Goal: Task Accomplishment & Management: Manage account settings

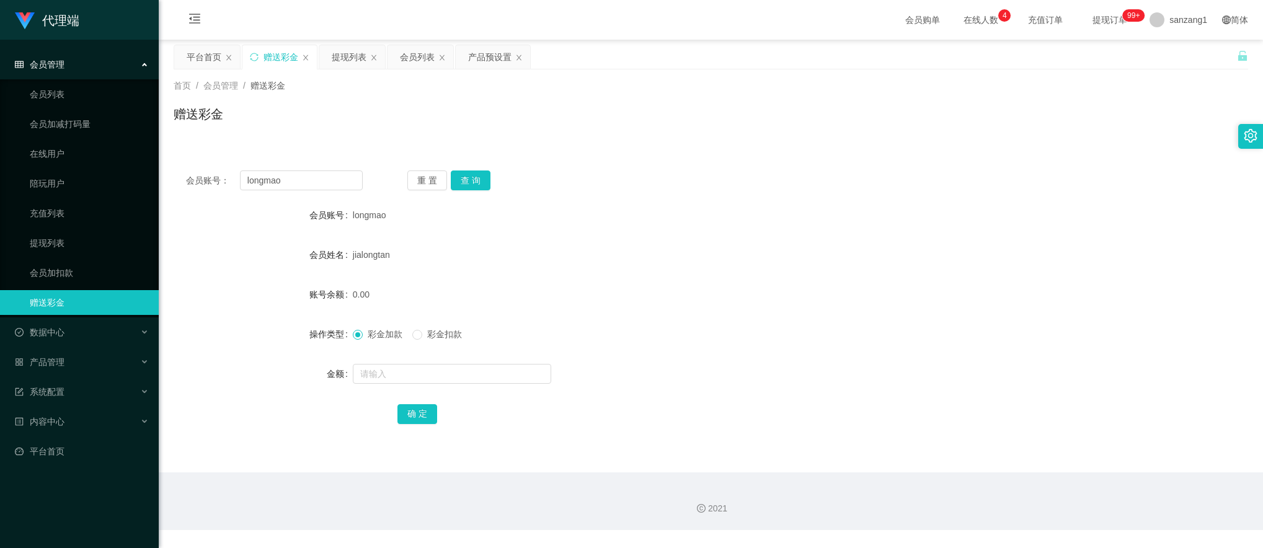
click at [470, 181] on button "查 询" at bounding box center [471, 180] width 40 height 20
drag, startPoint x: 333, startPoint y: 177, endPoint x: 120, endPoint y: 157, distance: 214.2
click at [91, 162] on section "代理端 会员管理 会员列表 会员加减打码量 在线用户 陪玩用户 充值列表 提现列表 会员加扣款 赠送彩金 数据中心 产品管理 注单管理 产品列表 产品预设置 …" at bounding box center [631, 265] width 1263 height 530
paste input "[PERSON_NAME]"
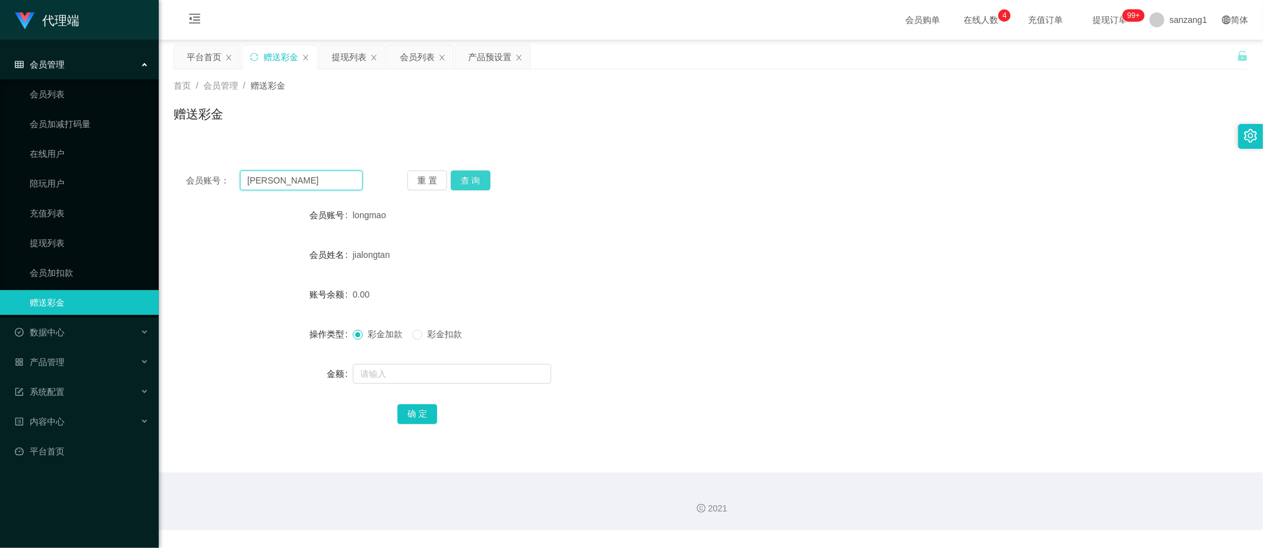
type input "[PERSON_NAME]"
click at [472, 180] on button "查 询" at bounding box center [471, 180] width 40 height 20
click at [482, 55] on div "产品预设置" at bounding box center [489, 57] width 43 height 24
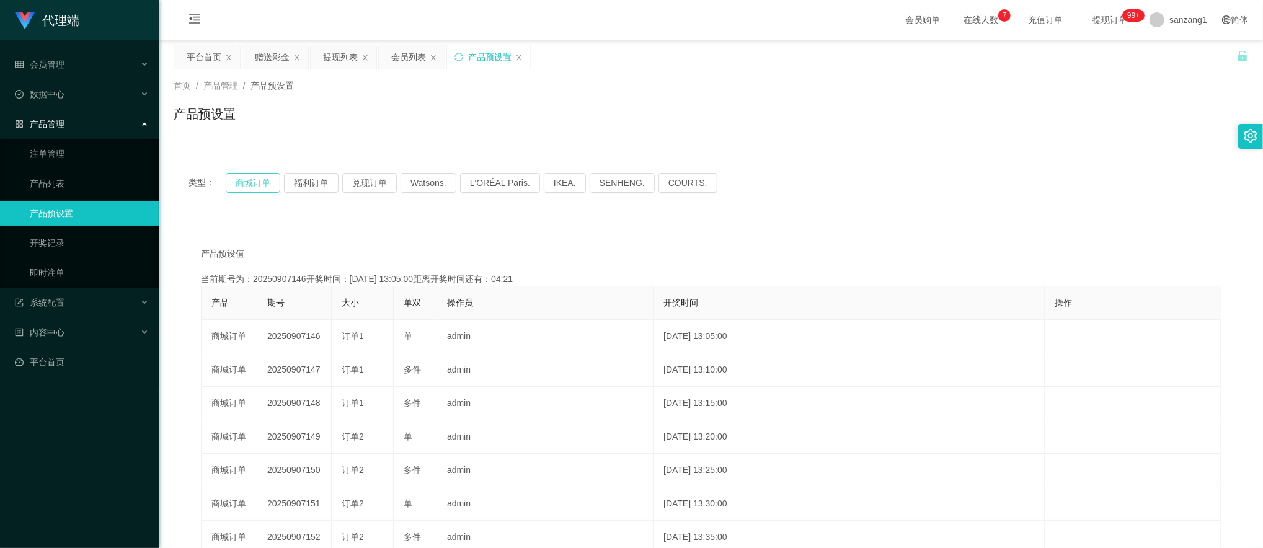
click at [260, 182] on button "商城订单" at bounding box center [253, 183] width 55 height 20
click at [276, 63] on div "赠送彩金" at bounding box center [272, 57] width 35 height 24
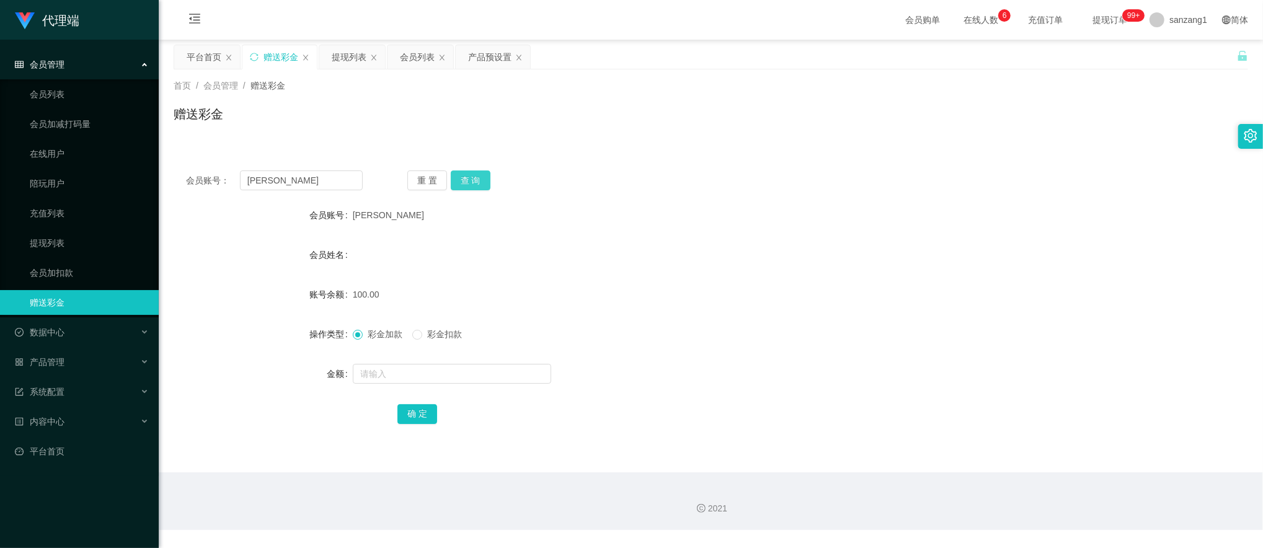
click at [474, 177] on button "查 询" at bounding box center [471, 180] width 40 height 20
click at [467, 181] on button "查 询" at bounding box center [471, 180] width 40 height 20
click at [353, 58] on div "提现列表" at bounding box center [349, 57] width 35 height 24
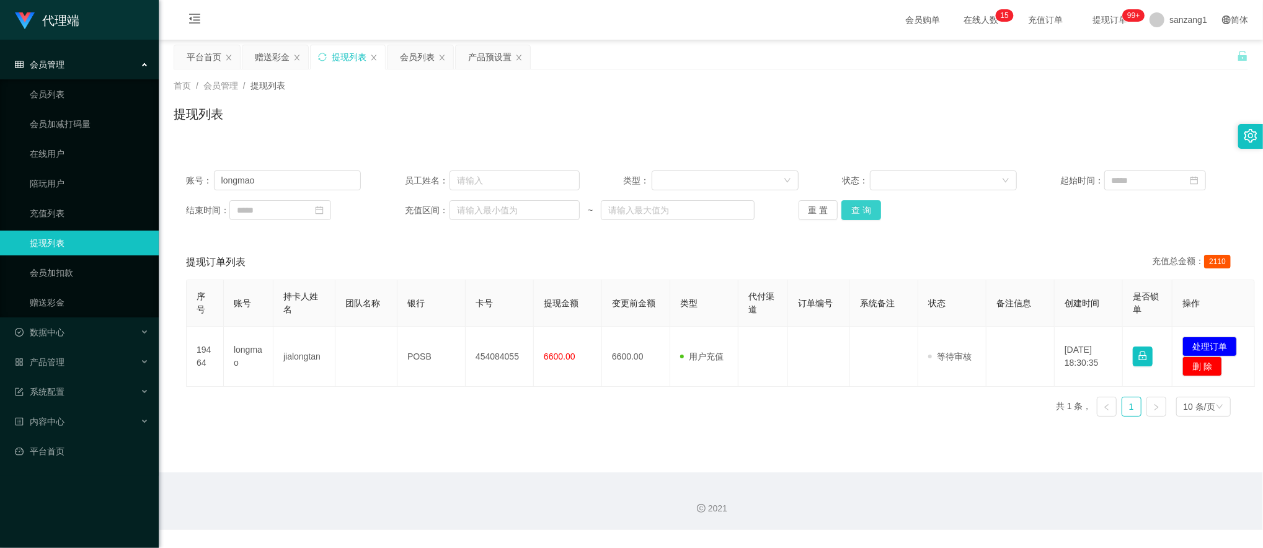
click at [848, 212] on button "查 询" at bounding box center [861, 210] width 40 height 20
drag, startPoint x: 291, startPoint y: 171, endPoint x: 177, endPoint y: 172, distance: 114.7
click at [177, 172] on div "账号： longmao 员工姓名： 类型： 状态： 起始时间： 结束时间： 充值区间： ~ 重 置 查 询" at bounding box center [711, 195] width 1074 height 74
click at [846, 216] on button "查 询" at bounding box center [861, 210] width 40 height 20
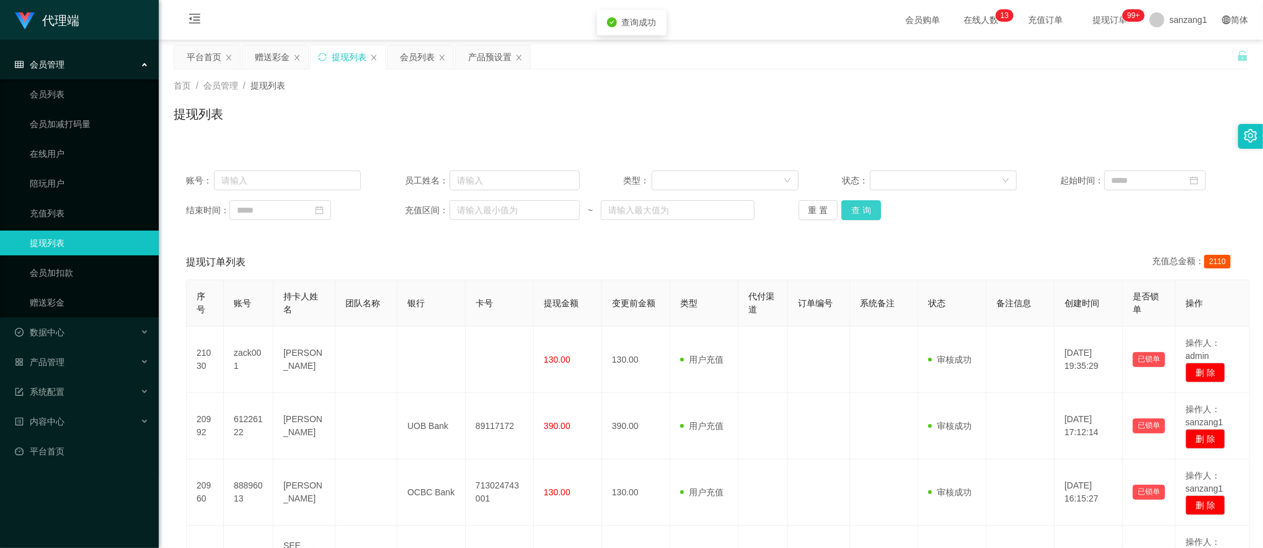
click at [846, 216] on button "查 询" at bounding box center [861, 210] width 40 height 20
click at [846, 216] on div "重 置 查 询" at bounding box center [885, 210] width 175 height 20
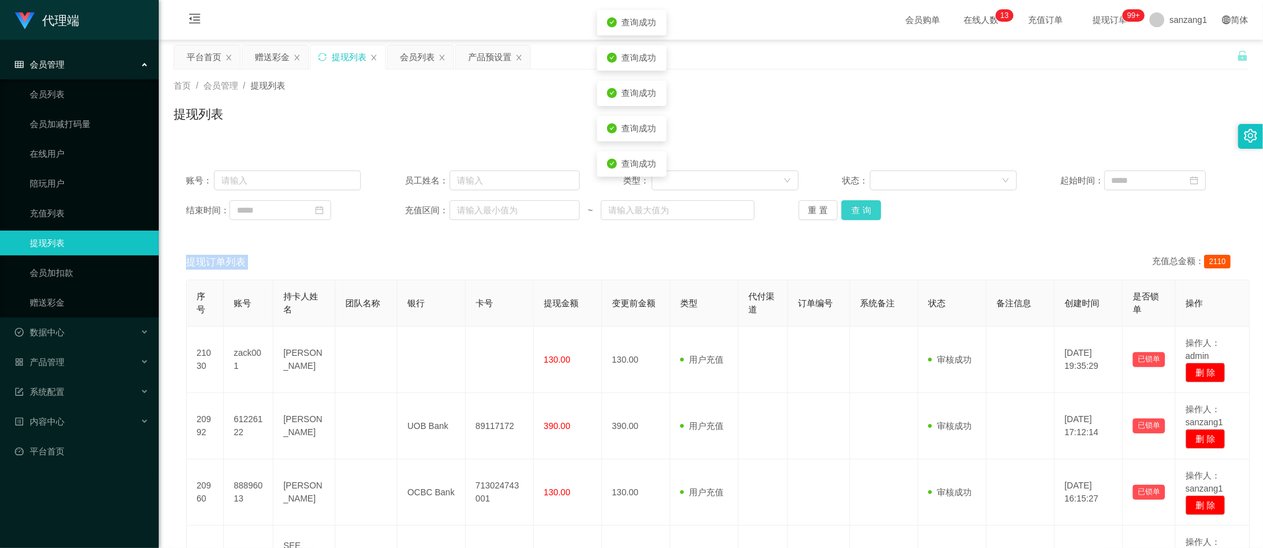
click at [846, 210] on button "查 询" at bounding box center [861, 210] width 40 height 20
click at [859, 207] on button "查 询" at bounding box center [861, 210] width 40 height 20
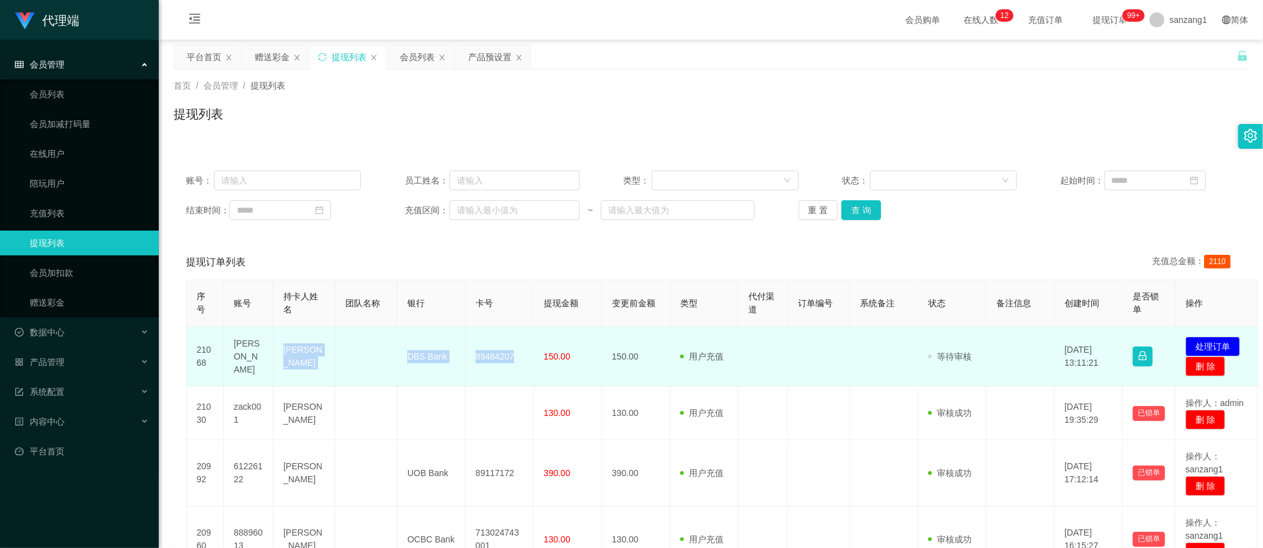
drag, startPoint x: 280, startPoint y: 352, endPoint x: 531, endPoint y: 358, distance: 250.5
click at [531, 358] on tr "21068 [PERSON_NAME] DBS Bank 89484207 150.00 150.00 用户充值 人工扣款 审核驳回 审核成功 等待审核 [D…" at bounding box center [722, 357] width 1071 height 60
copy tr "Song hongen DBS Bank 89484207"
click at [1208, 340] on button "处理订单" at bounding box center [1212, 347] width 55 height 20
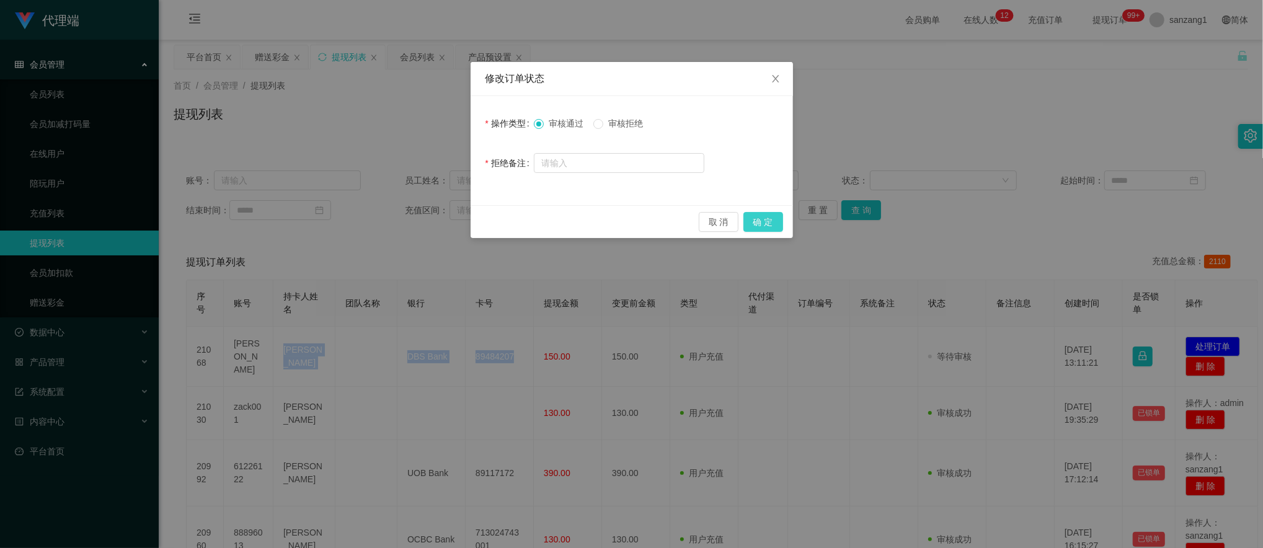
click at [777, 218] on button "确 定" at bounding box center [763, 222] width 40 height 20
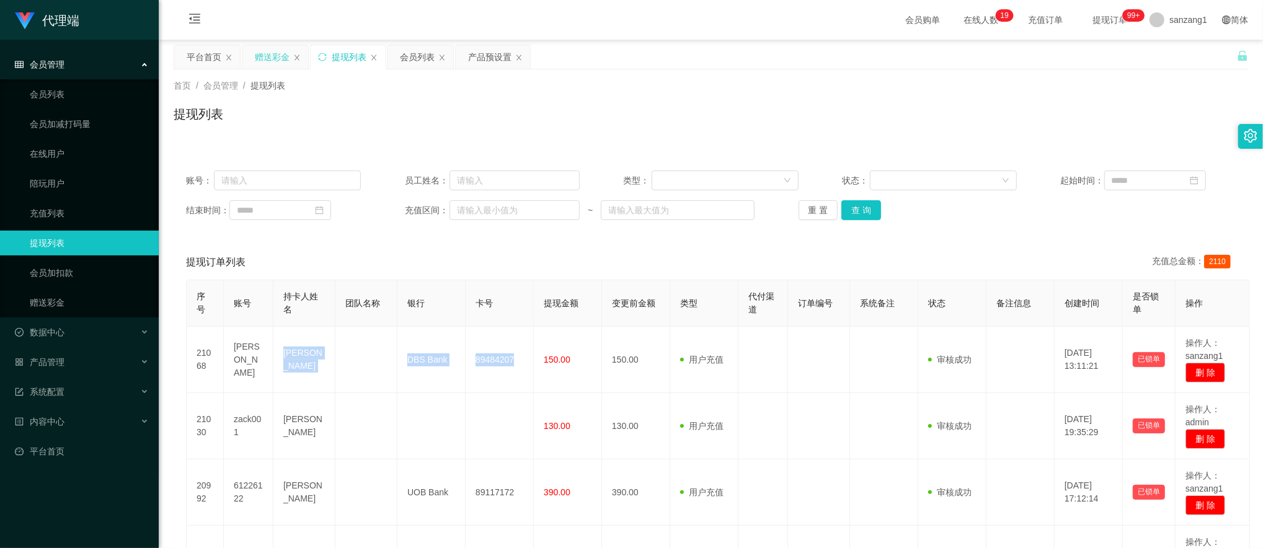
click at [268, 58] on div "赠送彩金" at bounding box center [272, 57] width 35 height 24
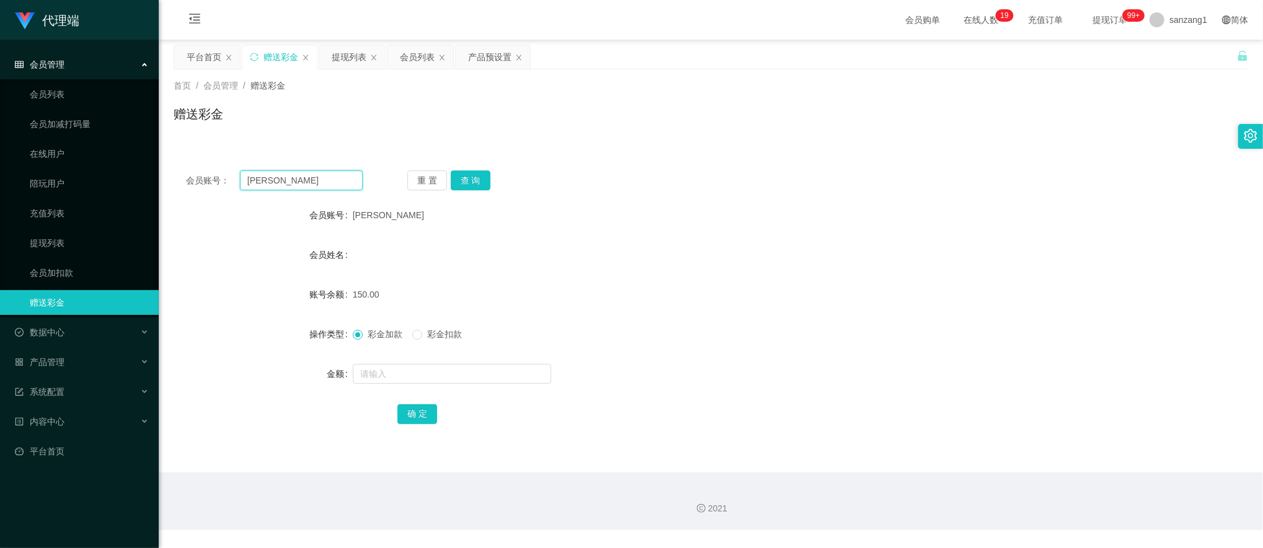
drag, startPoint x: 278, startPoint y: 184, endPoint x: 206, endPoint y: 169, distance: 73.0
click at [188, 170] on div "会员账号： [PERSON_NAME]" at bounding box center [274, 180] width 177 height 20
paste input "Ajax9696"
type input "Ajax9696"
drag, startPoint x: 462, startPoint y: 174, endPoint x: 469, endPoint y: 177, distance: 8.1
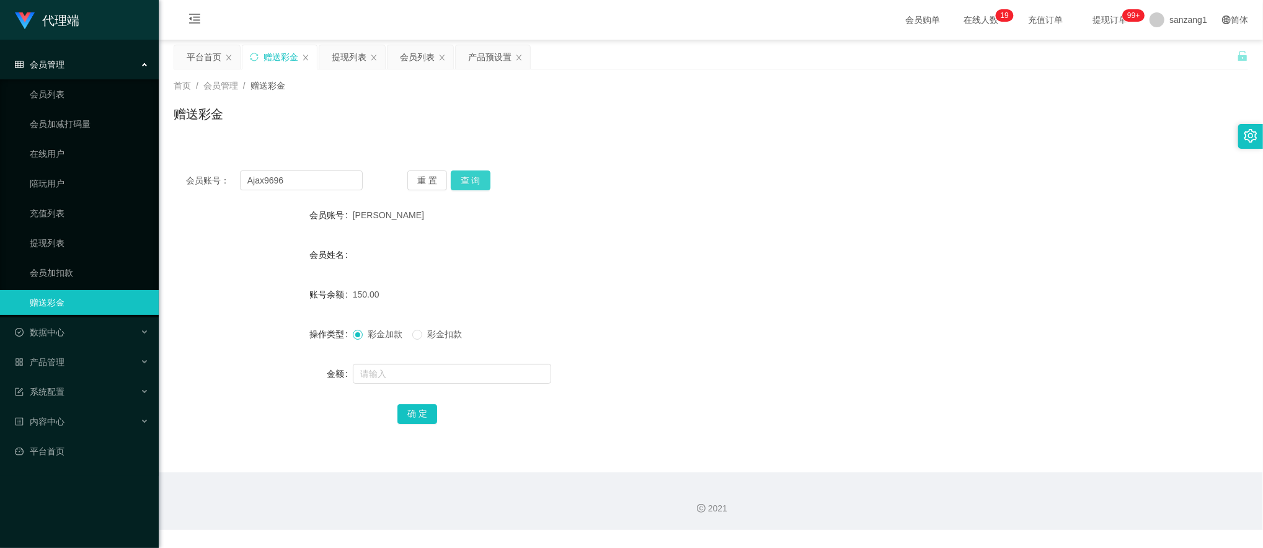
click at [462, 174] on button "查 询" at bounding box center [471, 180] width 40 height 20
click at [390, 373] on input "text" at bounding box center [452, 374] width 198 height 20
type input "100"
click at [431, 410] on button "确 定" at bounding box center [417, 414] width 40 height 20
drag, startPoint x: 167, startPoint y: 182, endPoint x: 189, endPoint y: 174, distance: 23.7
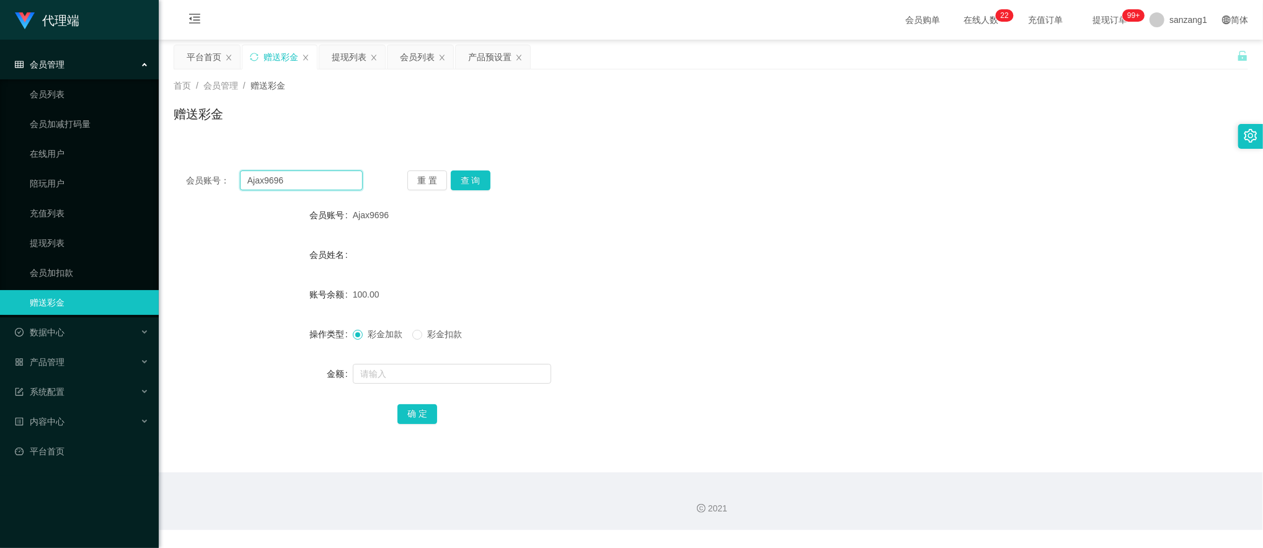
click at [147, 175] on section "代理端 会员管理 会员列表 会员加减打码量 在线用户 陪玩用户 充值列表 提现列表 会员加扣款 赠送彩金 数据中心 产品管理 注单管理 产品列表 产品预设置 …" at bounding box center [631, 265] width 1263 height 530
paste input "j1235"
type input "j1235"
drag, startPoint x: 465, startPoint y: 177, endPoint x: 464, endPoint y: 185, distance: 7.5
click at [465, 177] on button "查 询" at bounding box center [471, 180] width 40 height 20
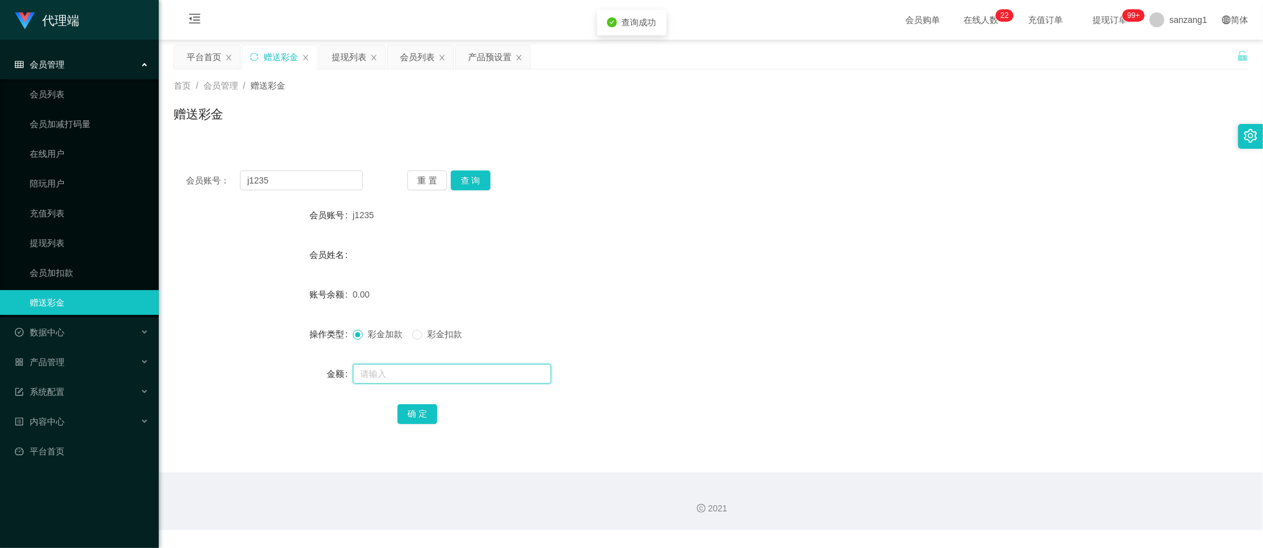
click at [361, 374] on input "text" at bounding box center [452, 374] width 198 height 20
type input "100"
click at [417, 420] on button "确 定" at bounding box center [417, 414] width 40 height 20
click at [495, 65] on div "产品预设置" at bounding box center [489, 57] width 43 height 24
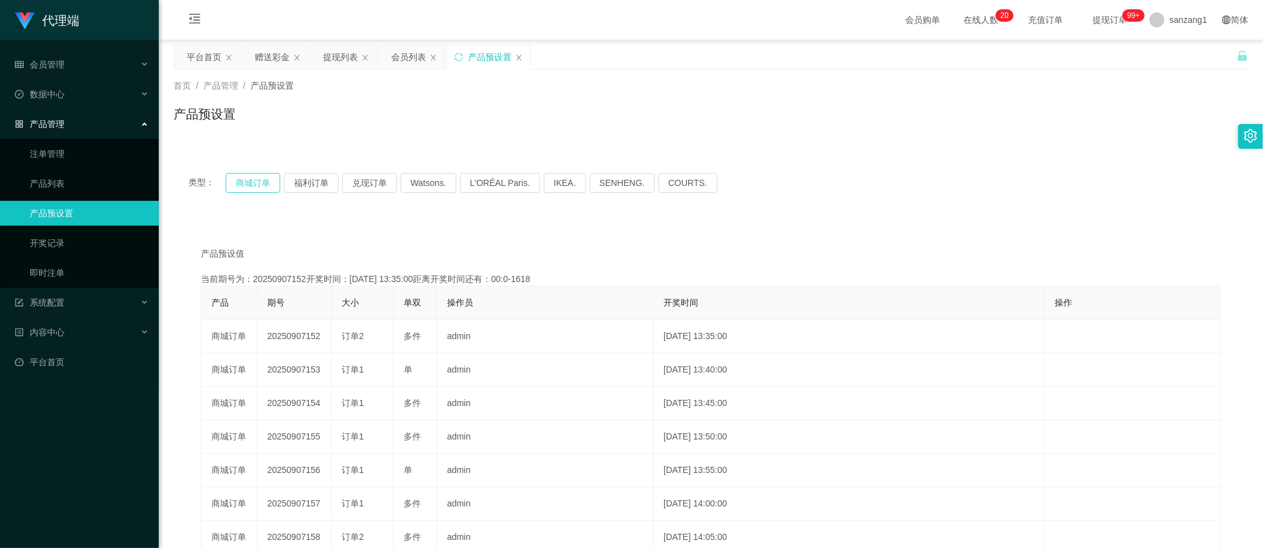
click at [249, 185] on button "商城订单" at bounding box center [253, 183] width 55 height 20
click at [258, 179] on button "商城订单" at bounding box center [253, 183] width 55 height 20
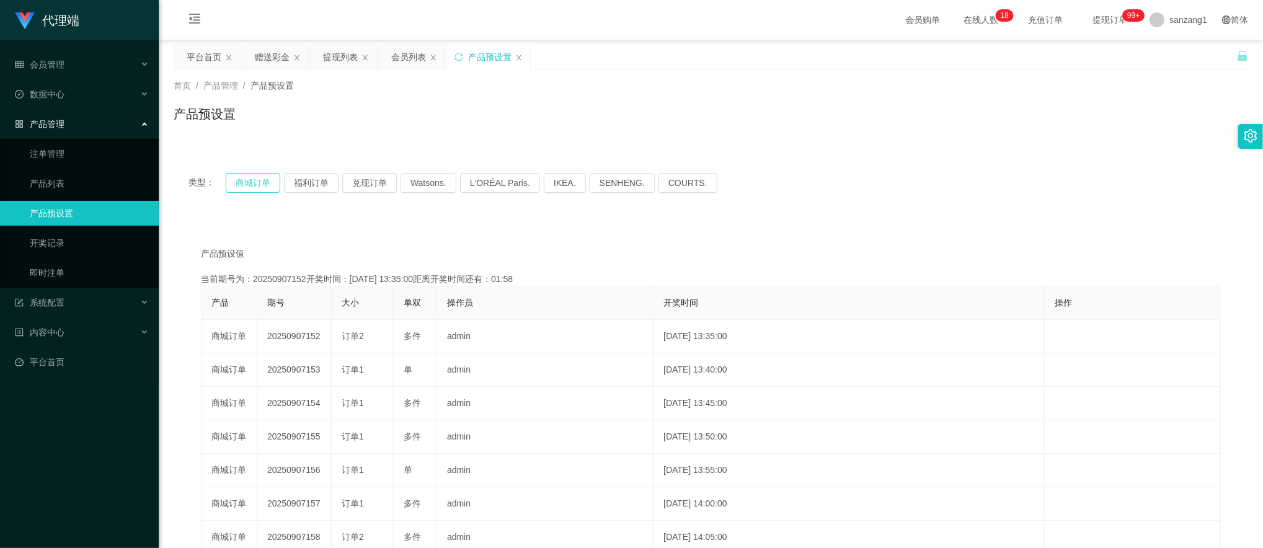
click at [258, 179] on button "商城订单" at bounding box center [253, 183] width 55 height 20
click at [275, 55] on div "赠送彩金" at bounding box center [272, 57] width 35 height 24
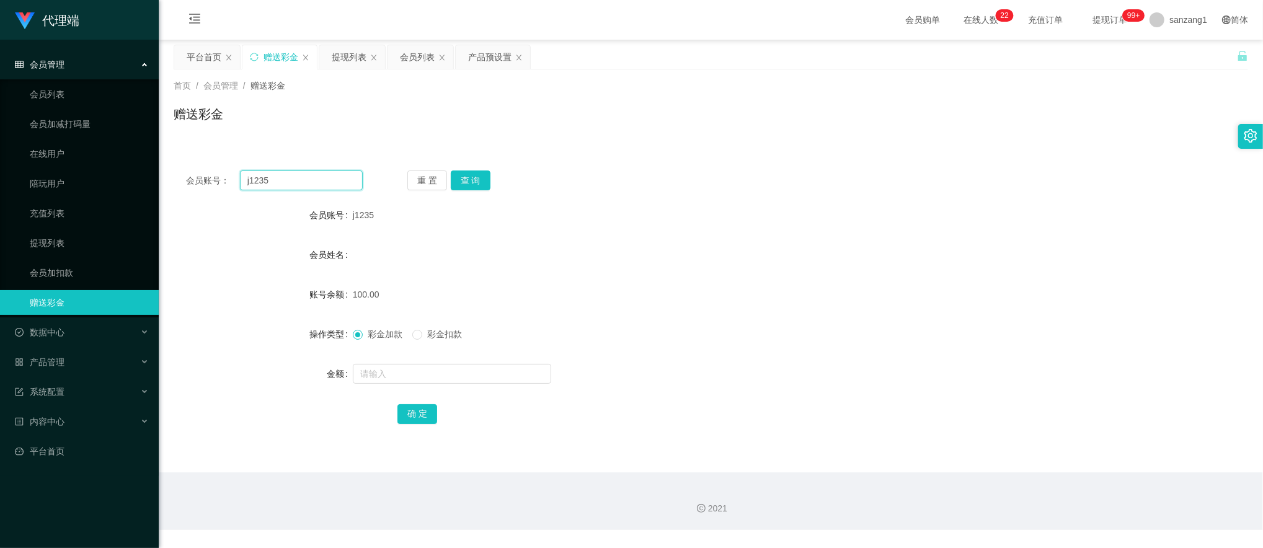
drag, startPoint x: 280, startPoint y: 182, endPoint x: 233, endPoint y: 165, distance: 50.0
click at [136, 167] on section "代理端 会员管理 会员列表 会员加减打码量 在线用户 陪玩用户 充值列表 提现列表 会员加扣款 赠送彩金 数据中心 产品管理 注单管理 产品列表 产品预设置 …" at bounding box center [631, 265] width 1263 height 530
paste input "Ajax9696"
type input "Ajax9696"
click at [465, 172] on button "查 询" at bounding box center [471, 180] width 40 height 20
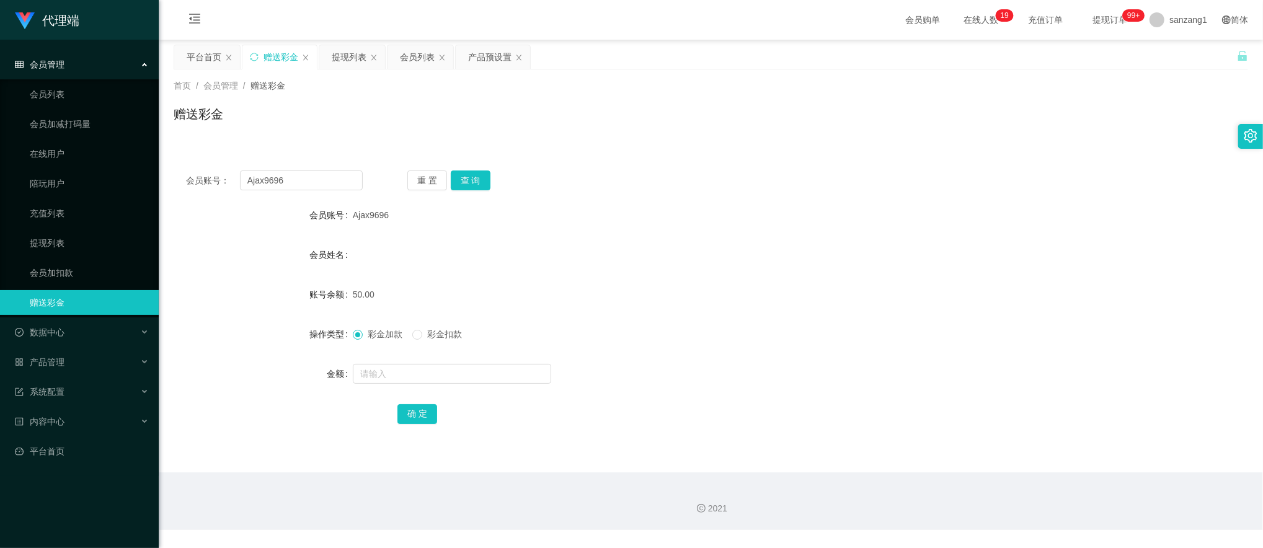
click at [471, 191] on div "会员账号： Ajax9696 重 置 查 询 会员账号 Ajax9696 会员姓名 账号余额 50.00 操作类型 彩金加款 彩金扣款 金额 确 定" at bounding box center [711, 305] width 1074 height 295
click at [471, 185] on button "查 询" at bounding box center [471, 180] width 40 height 20
click at [495, 56] on div "产品预设置" at bounding box center [489, 57] width 43 height 24
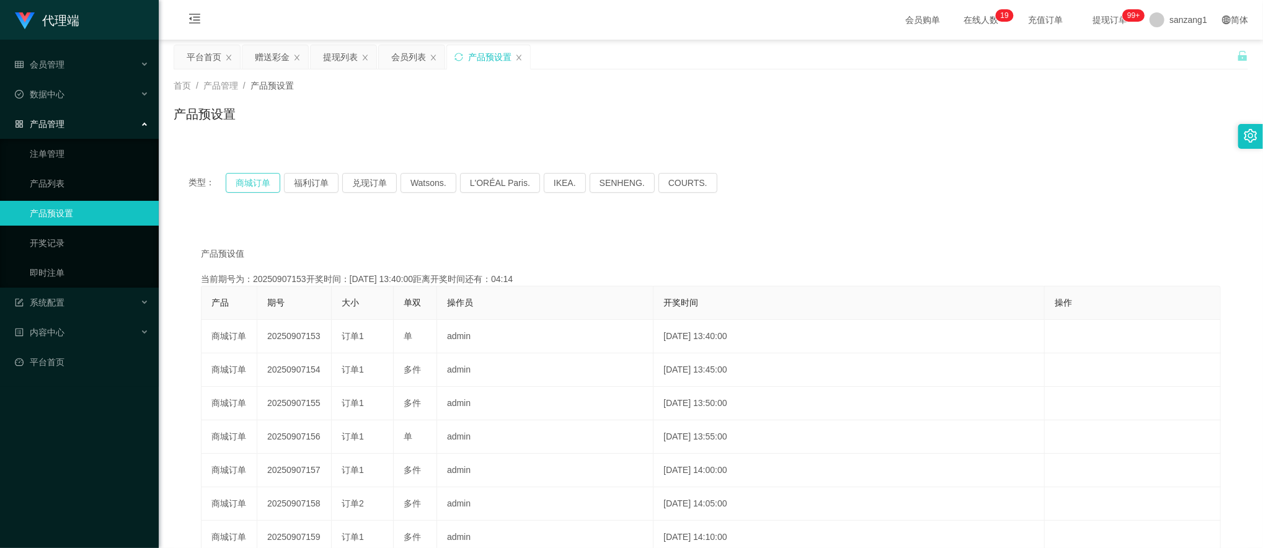
click at [259, 174] on button "商城订单" at bounding box center [253, 183] width 55 height 20
click at [255, 179] on button "商城订单" at bounding box center [253, 183] width 55 height 20
click at [279, 53] on div "赠送彩金" at bounding box center [272, 57] width 35 height 24
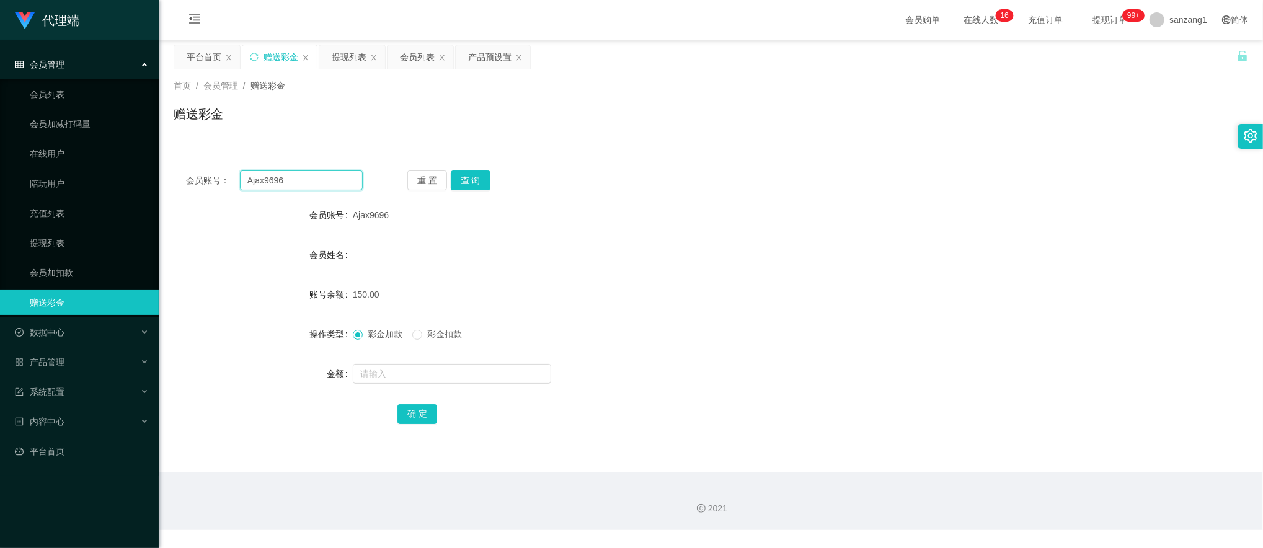
drag, startPoint x: 154, startPoint y: 157, endPoint x: 180, endPoint y: 154, distance: 25.6
click at [63, 136] on section "代理端 会员管理 会员列表 会员加减打码量 在线用户 陪玩用户 充值列表 提现列表 会员加扣款 赠送彩金 数据中心 产品管理 注单管理 产品列表 产品预设置 …" at bounding box center [631, 265] width 1263 height 530
paste input "yyytttbbb"
type input "yyytttbbb"
click at [475, 185] on button "查 询" at bounding box center [471, 180] width 40 height 20
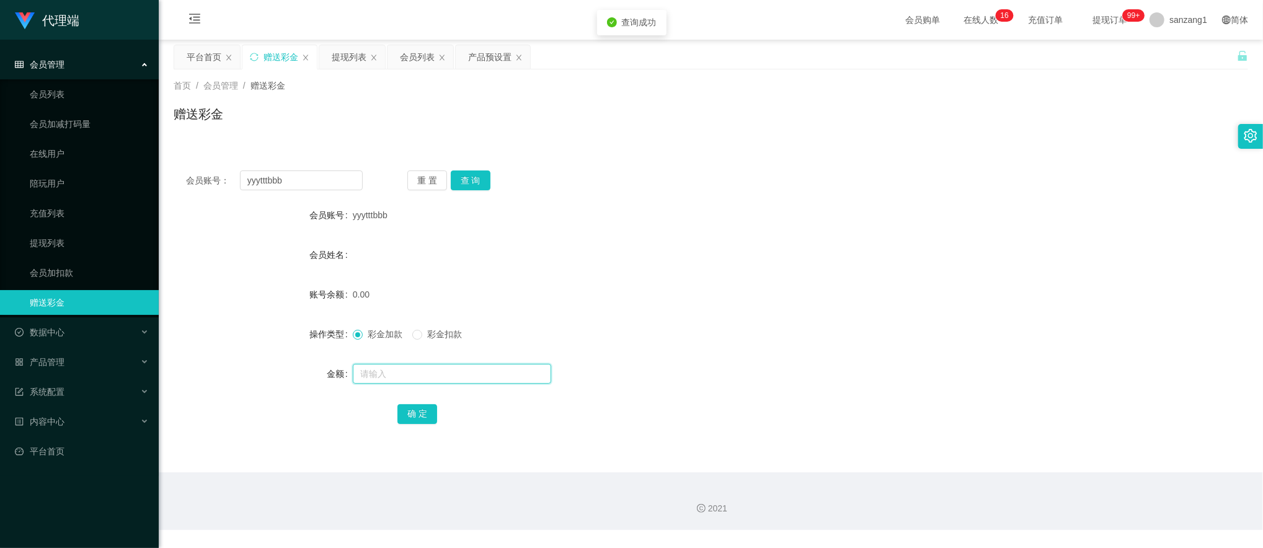
click at [391, 373] on input "text" at bounding box center [452, 374] width 198 height 20
type input "100"
click at [415, 413] on button "确 定" at bounding box center [417, 414] width 40 height 20
click at [466, 175] on button "查 询" at bounding box center [471, 180] width 40 height 20
drag, startPoint x: 316, startPoint y: 177, endPoint x: 160, endPoint y: 177, distance: 156.2
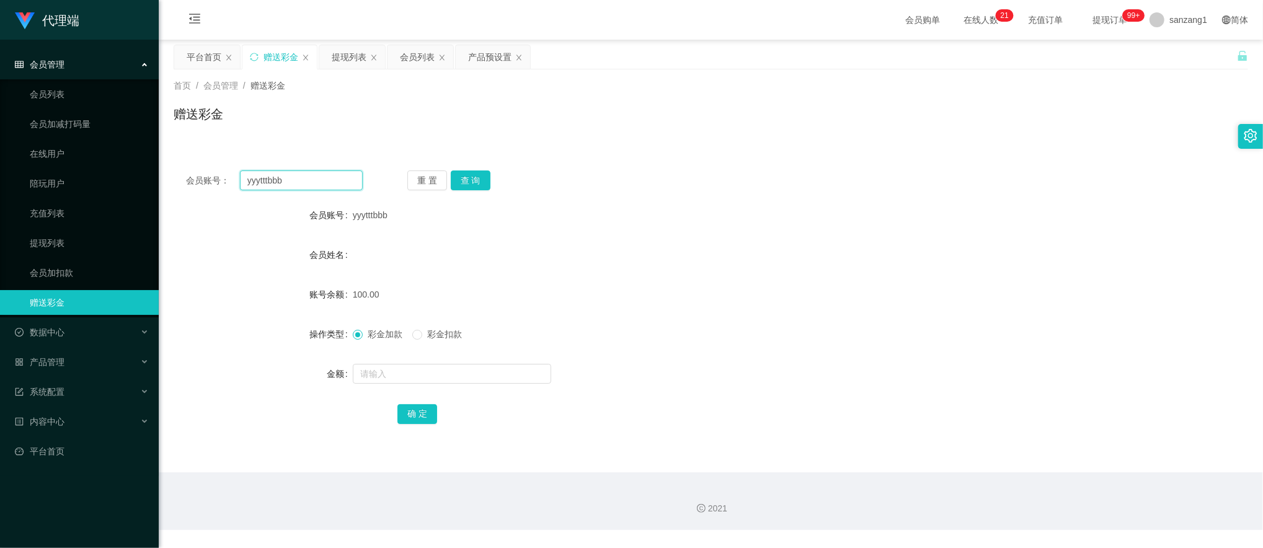
click at [160, 177] on main "关闭左侧 关闭右侧 关闭其它 刷新页面 平台首页 赠送彩金 提现列表 会员列表 产品预设置 首页 / 会员管理 / 赠送彩金 / 赠送彩金 会员账号： yyy…" at bounding box center [711, 256] width 1104 height 433
paste input "j1235"
type input "j1235"
click at [477, 172] on button "查 询" at bounding box center [471, 180] width 40 height 20
click at [360, 51] on div "提现列表" at bounding box center [349, 57] width 35 height 24
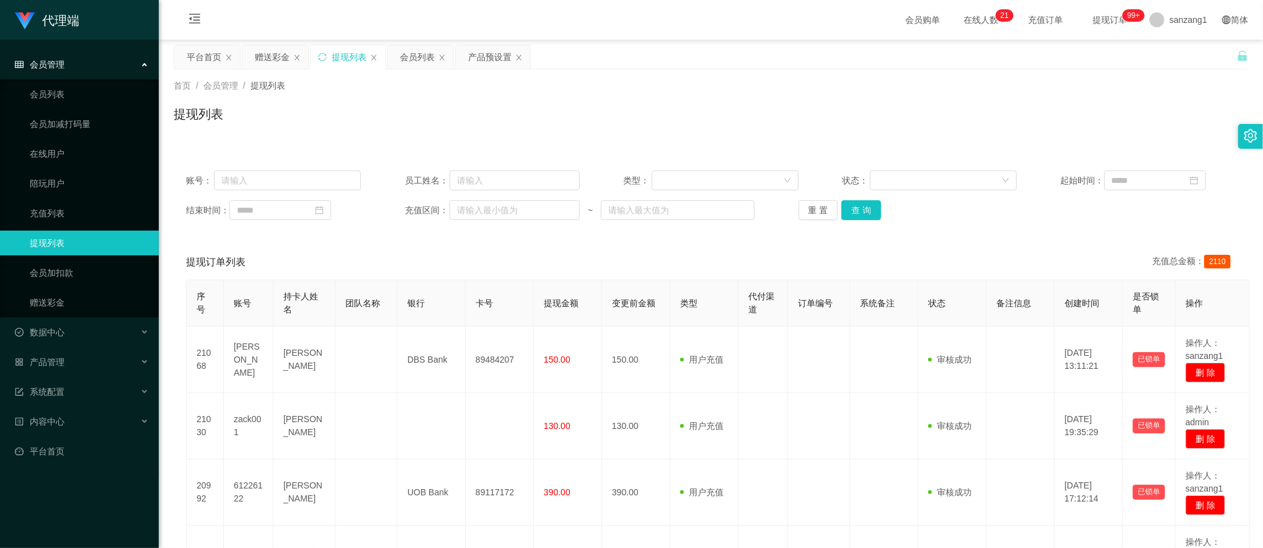
click at [856, 221] on div "账号： 员工姓名： 类型： 状态： 起始时间： 结束时间： 充值区间： ~ 重 置 查 询" at bounding box center [711, 195] width 1074 height 74
click at [859, 209] on button "查 询" at bounding box center [861, 210] width 40 height 20
click at [278, 61] on div "赠送彩金" at bounding box center [272, 57] width 35 height 24
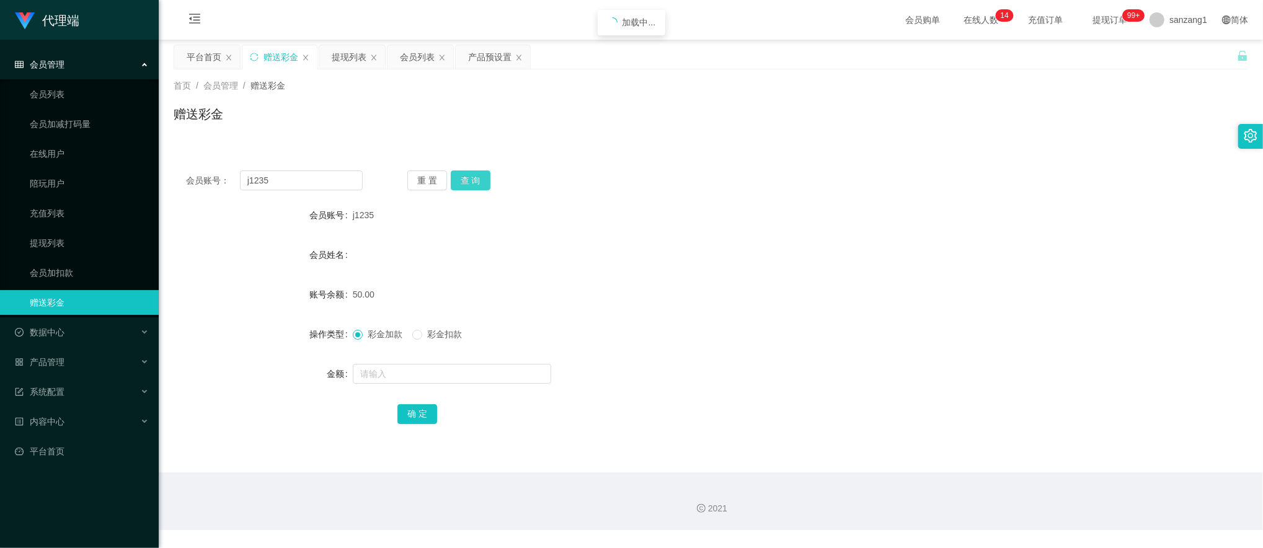
click at [479, 179] on button "查 询" at bounding box center [471, 180] width 40 height 20
click at [364, 58] on div "提现列表" at bounding box center [349, 57] width 35 height 24
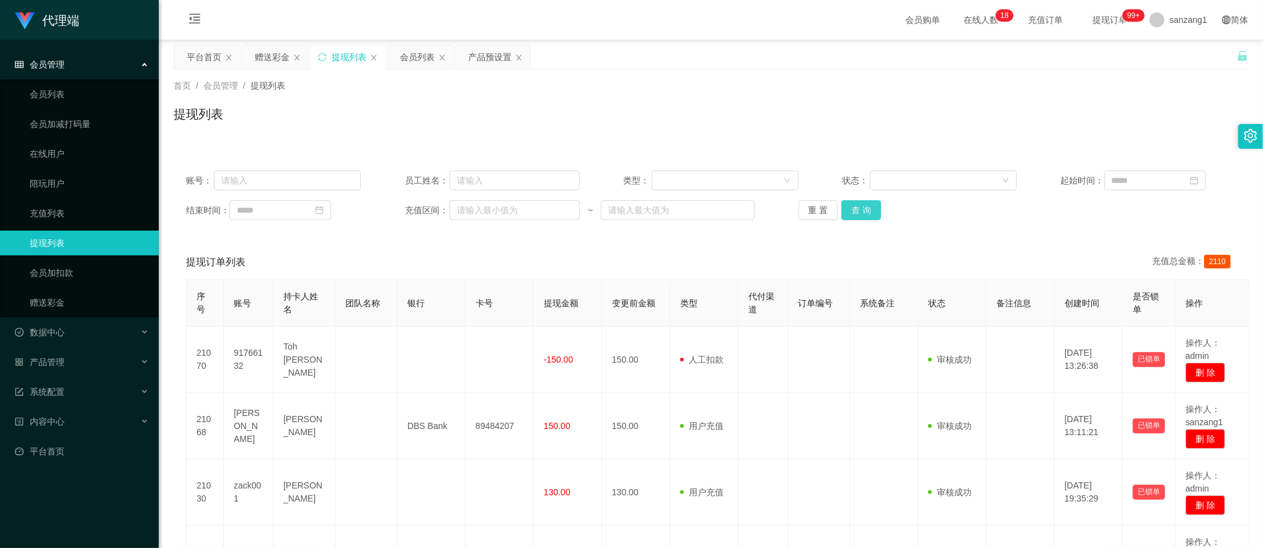
click at [855, 213] on button "查 询" at bounding box center [861, 210] width 40 height 20
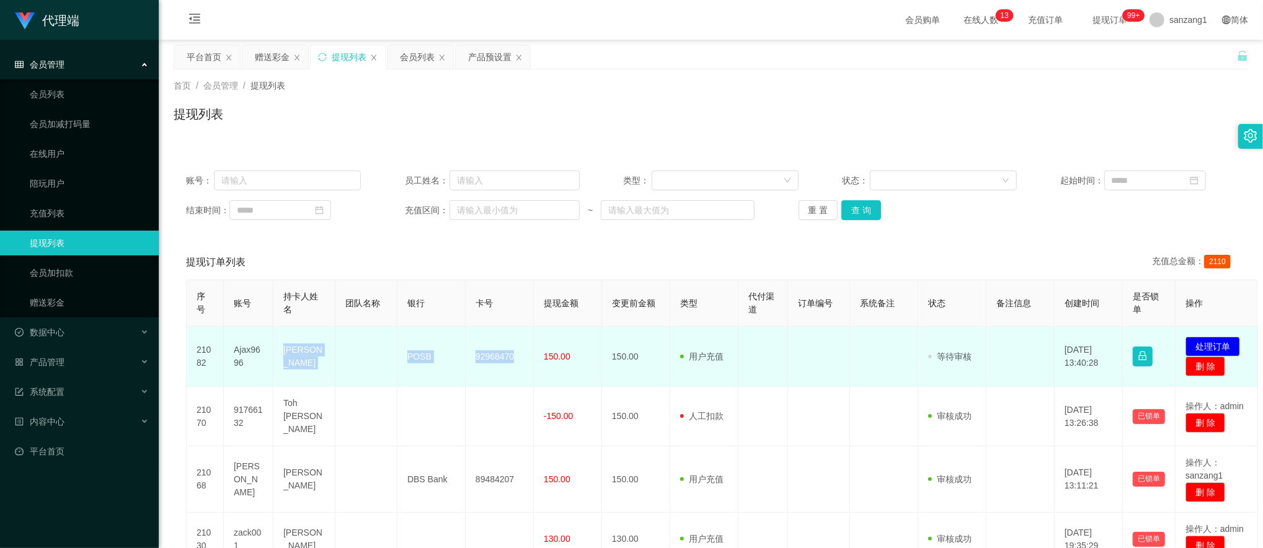
drag, startPoint x: 275, startPoint y: 348, endPoint x: 519, endPoint y: 363, distance: 244.1
click at [519, 363] on tr "21082 Ajax9696 [PERSON_NAME] POSB 92968470 150.00 150.00 用户充值 人工扣款 审核驳回 审核成功 等待…" at bounding box center [722, 357] width 1071 height 60
copy tr "[PERSON_NAME] POSB 92968470"
click at [1203, 348] on button "处理订单" at bounding box center [1212, 347] width 55 height 20
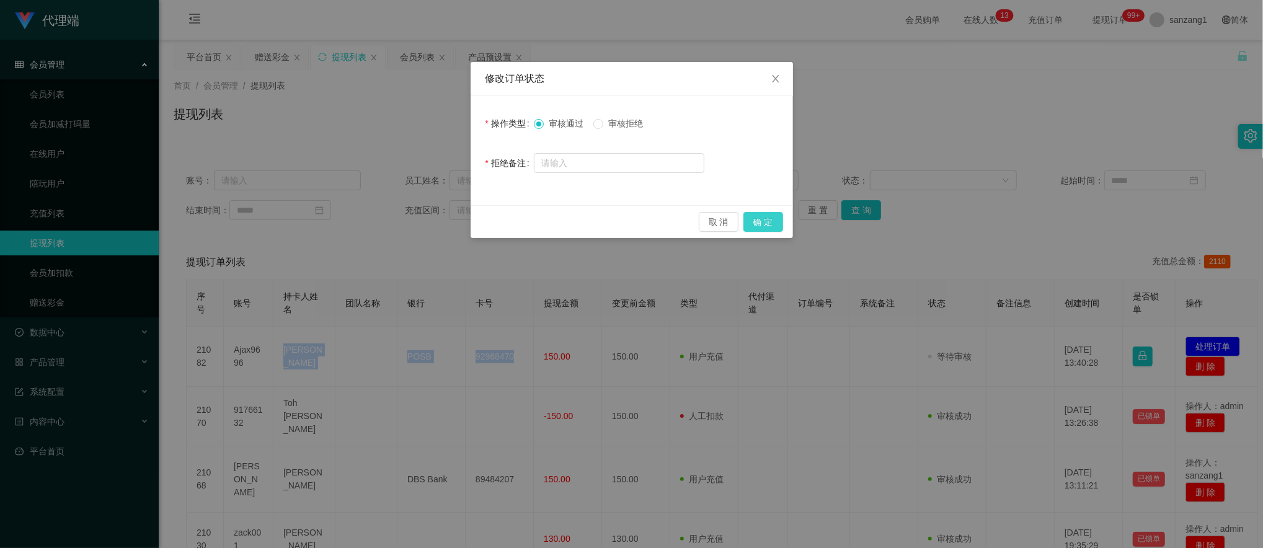
click at [767, 216] on button "确 定" at bounding box center [763, 222] width 40 height 20
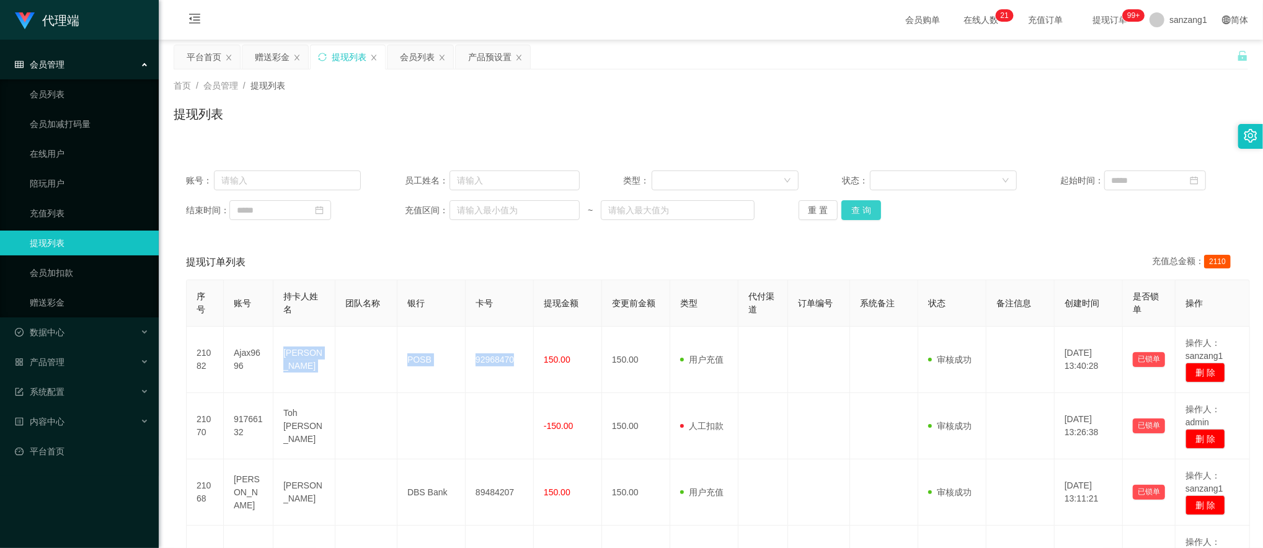
click at [855, 218] on button "查 询" at bounding box center [861, 210] width 40 height 20
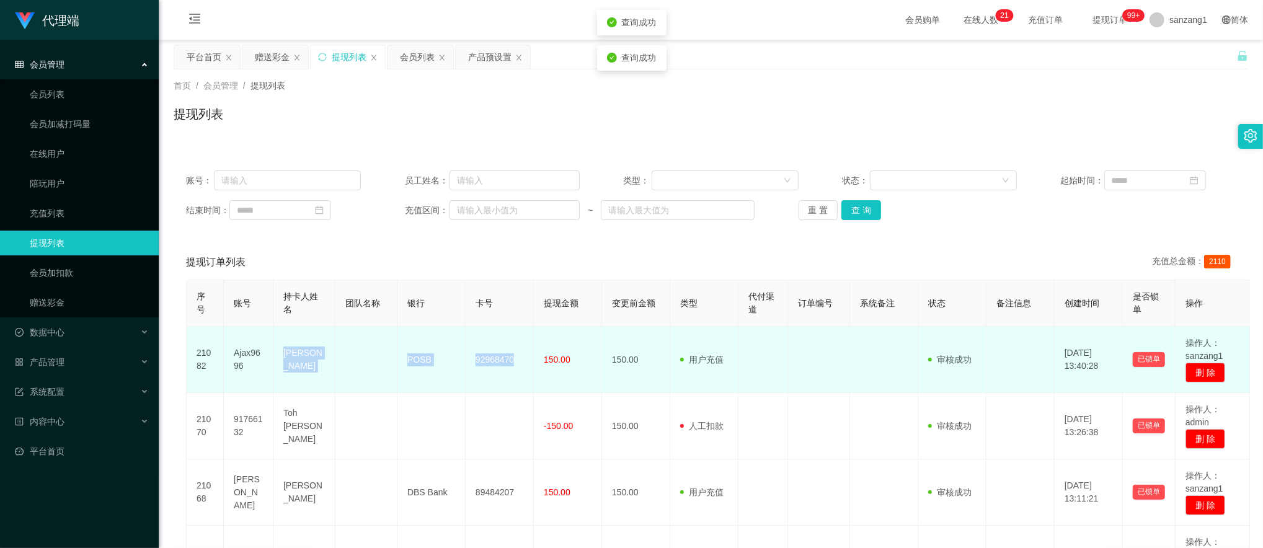
click at [506, 360] on td "92968470" at bounding box center [500, 360] width 68 height 66
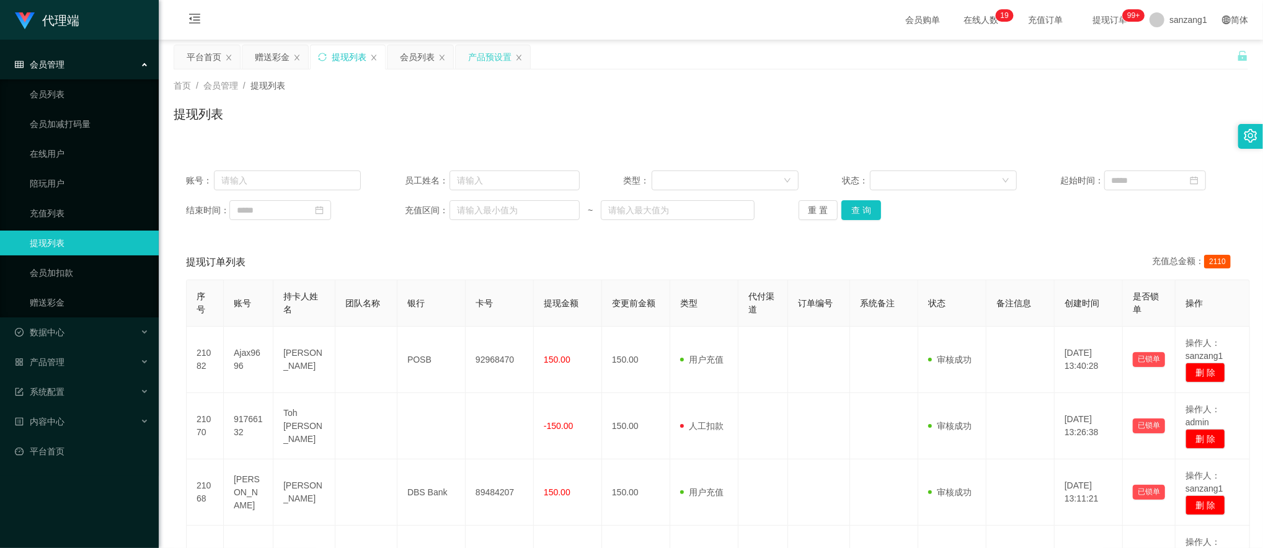
click at [487, 53] on div "产品预设置" at bounding box center [489, 57] width 43 height 24
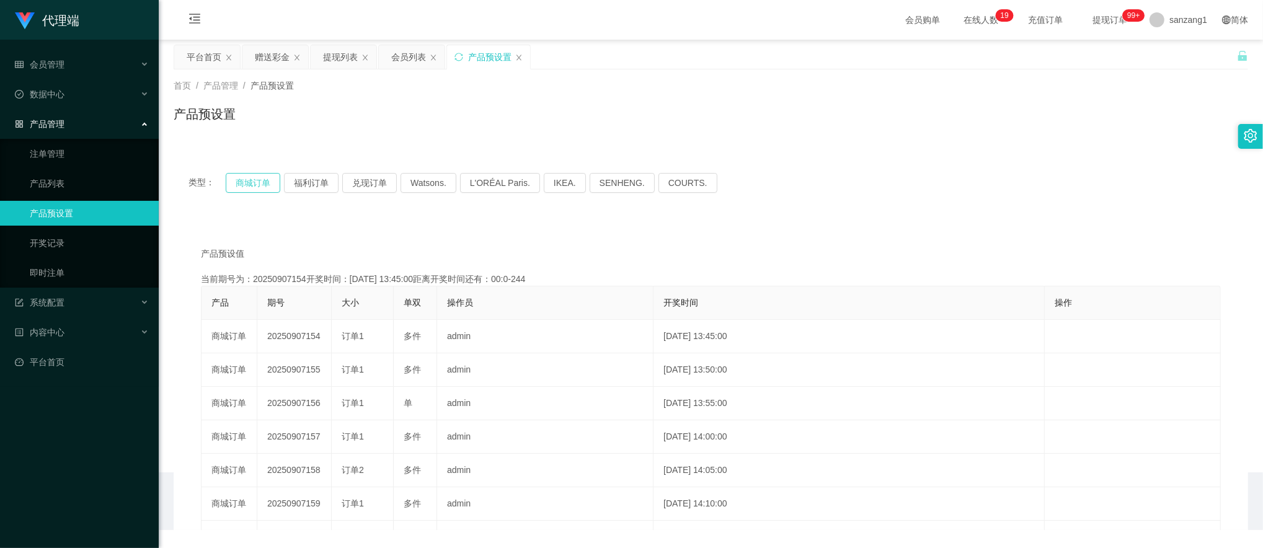
click at [259, 182] on button "商城订单" at bounding box center [253, 183] width 55 height 20
click at [290, 65] on div "赠送彩金" at bounding box center [275, 57] width 66 height 24
click at [276, 63] on div "赠送彩金" at bounding box center [272, 57] width 35 height 24
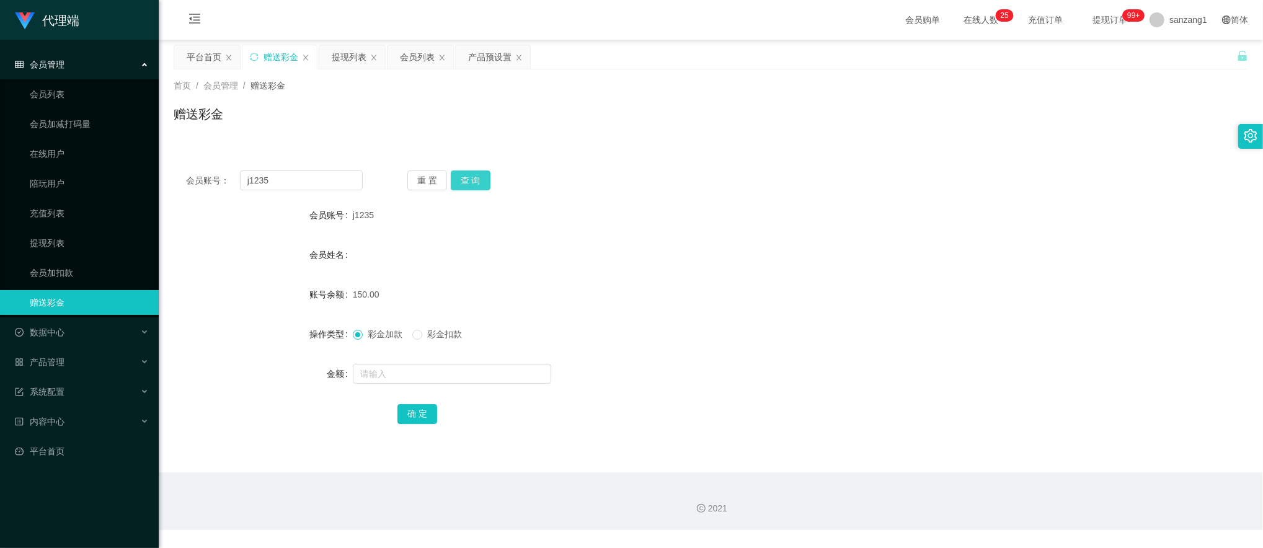
click at [462, 177] on button "查 询" at bounding box center [471, 180] width 40 height 20
drag, startPoint x: 281, startPoint y: 186, endPoint x: 194, endPoint y: 171, distance: 88.1
click at [172, 172] on main "关闭左侧 关闭右侧 关闭其它 刷新页面 平台首页 赠送彩金 提现列表 会员列表 产品预设置 首页 / 会员管理 / 赠送彩金 / 赠送彩金 会员账号： j12…" at bounding box center [711, 256] width 1104 height 433
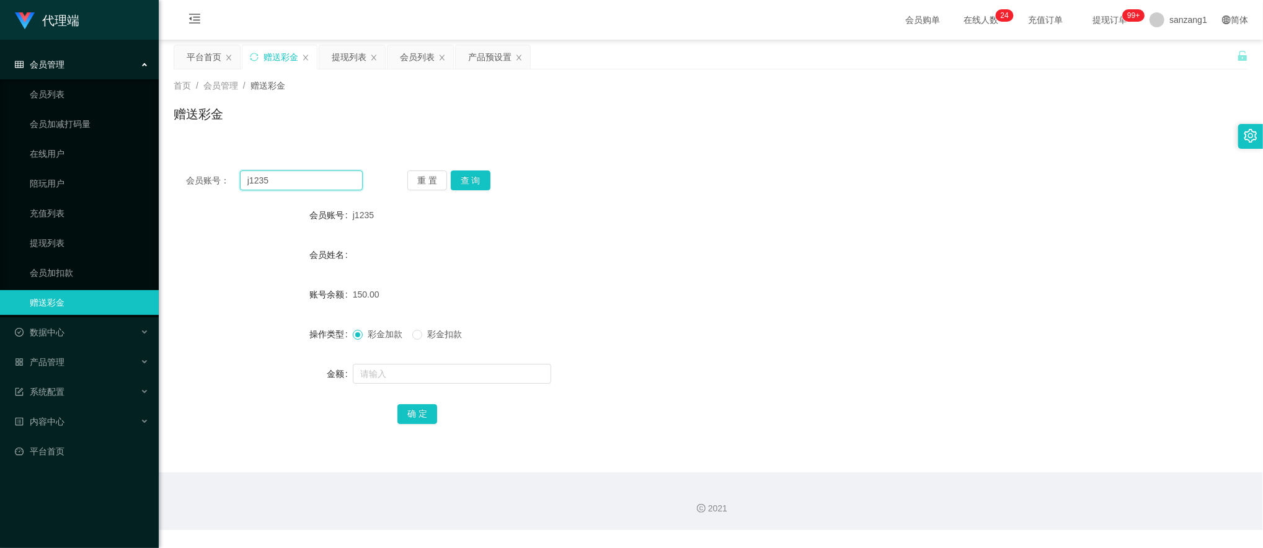
paste input "yyytttbbb"
type input "yyytttbbb"
click at [474, 182] on button "查 询" at bounding box center [471, 180] width 40 height 20
click at [362, 56] on div "提现列表" at bounding box center [349, 57] width 35 height 24
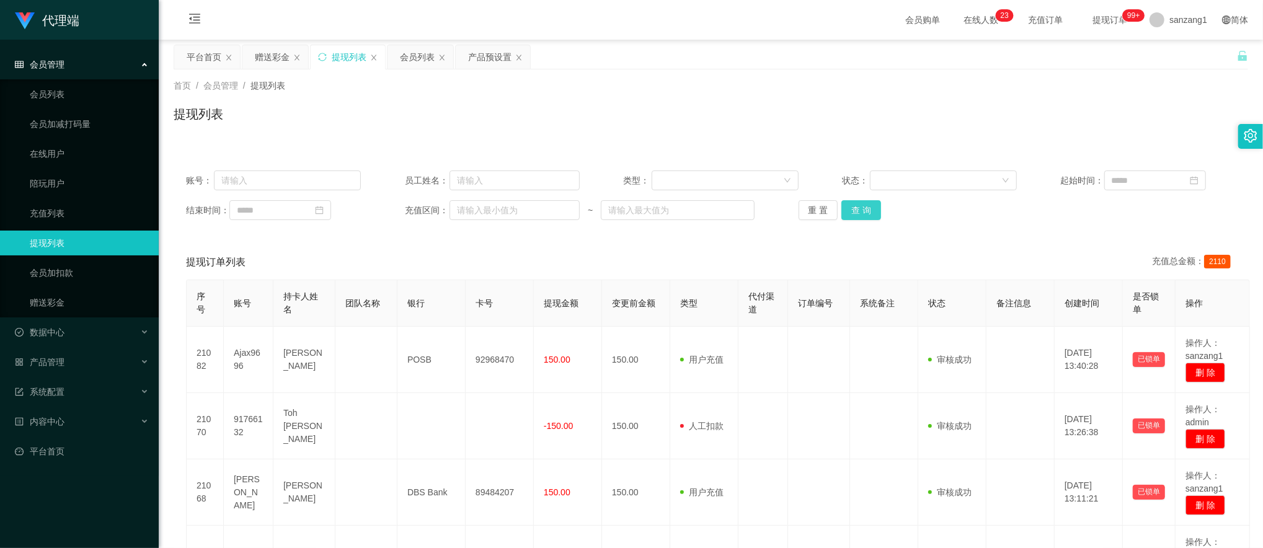
click at [844, 216] on button "查 询" at bounding box center [861, 210] width 40 height 20
click at [848, 212] on button "查 询" at bounding box center [861, 210] width 40 height 20
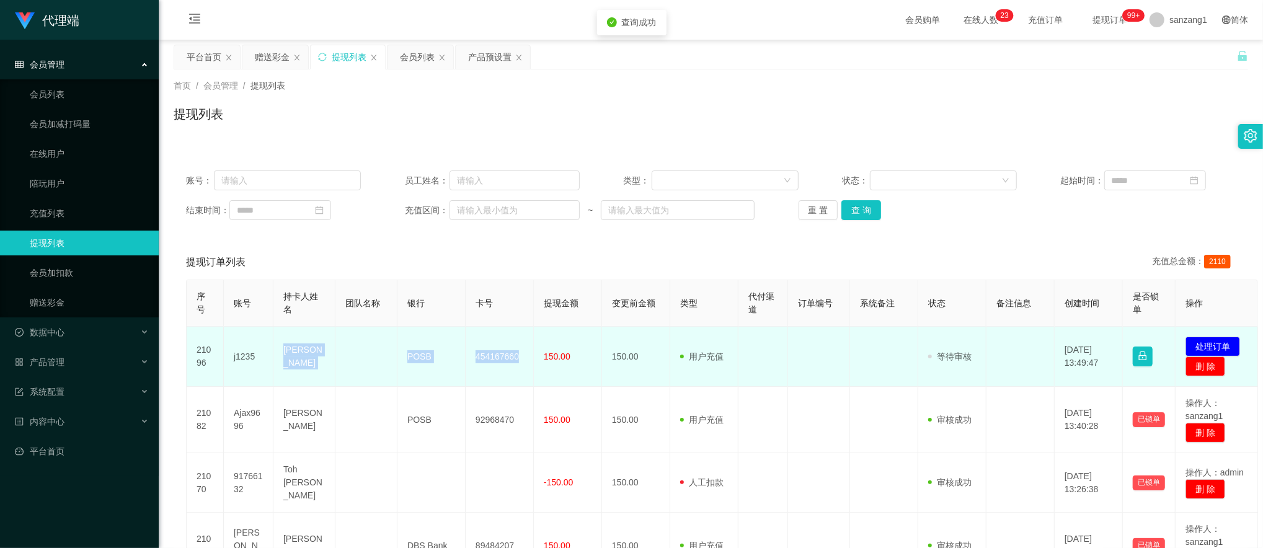
drag, startPoint x: 281, startPoint y: 347, endPoint x: 531, endPoint y: 361, distance: 250.2
click at [531, 361] on tr "21096 j1235 NG JIA HAO POSB 454167660 150.00 150.00 用户充值 人工扣款 审核驳回 审核成功 等待审核 [D…" at bounding box center [722, 357] width 1071 height 60
copy tr "NG JIA HAO POSB 454167660"
click at [1221, 341] on button "处理订单" at bounding box center [1212, 347] width 55 height 20
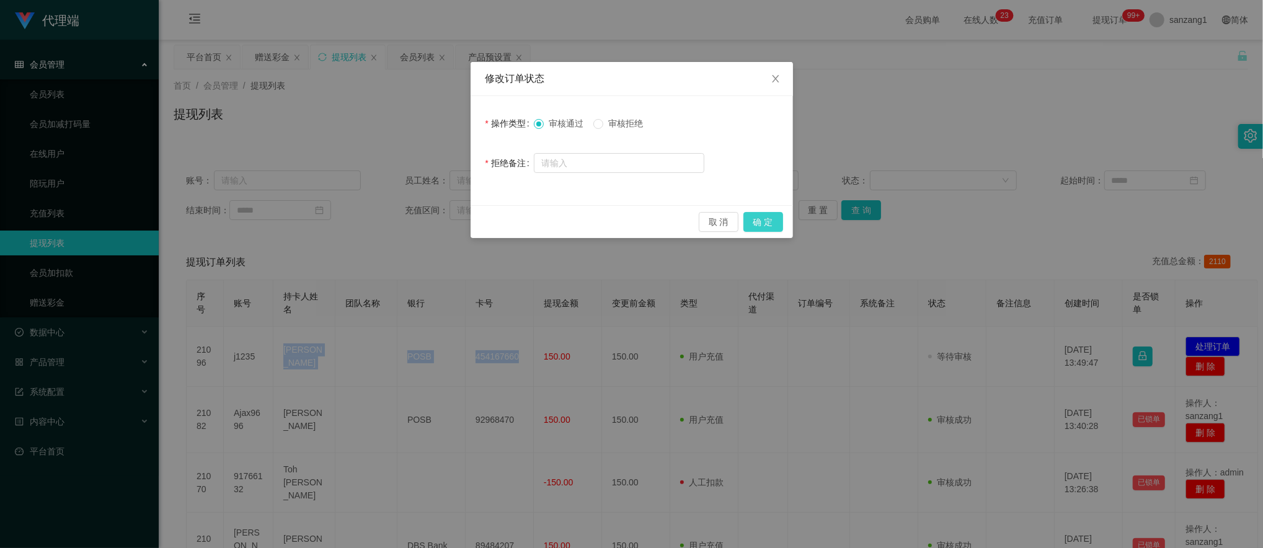
click at [764, 217] on button "确 定" at bounding box center [763, 222] width 40 height 20
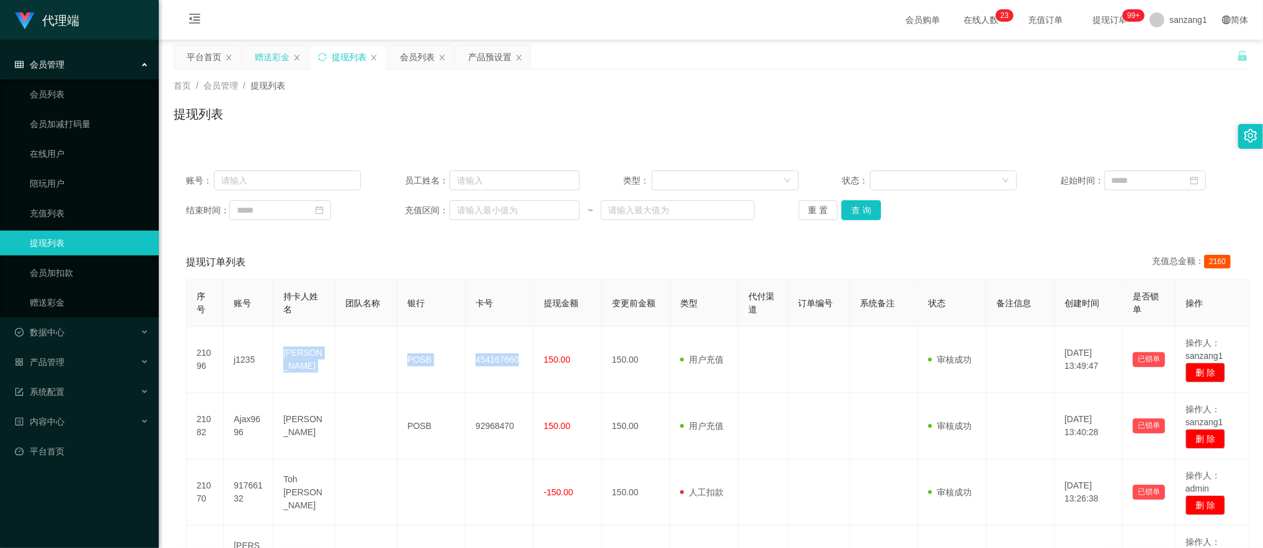
click at [266, 60] on div "赠送彩金" at bounding box center [272, 57] width 35 height 24
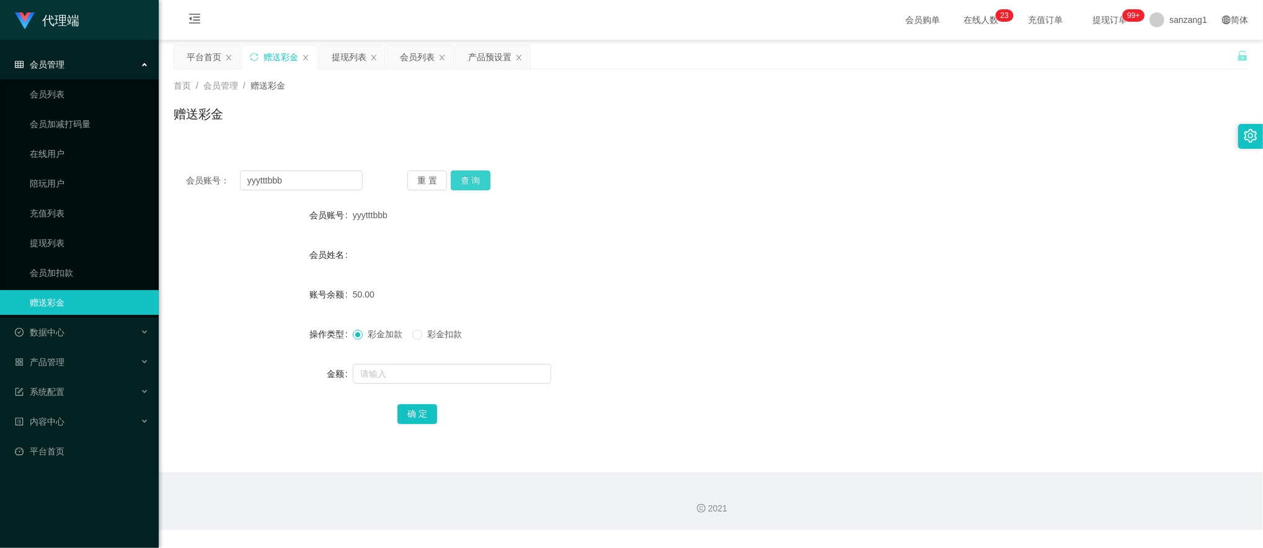
click at [482, 181] on button "查 询" at bounding box center [471, 180] width 40 height 20
click at [348, 48] on div "提现列表" at bounding box center [349, 57] width 35 height 24
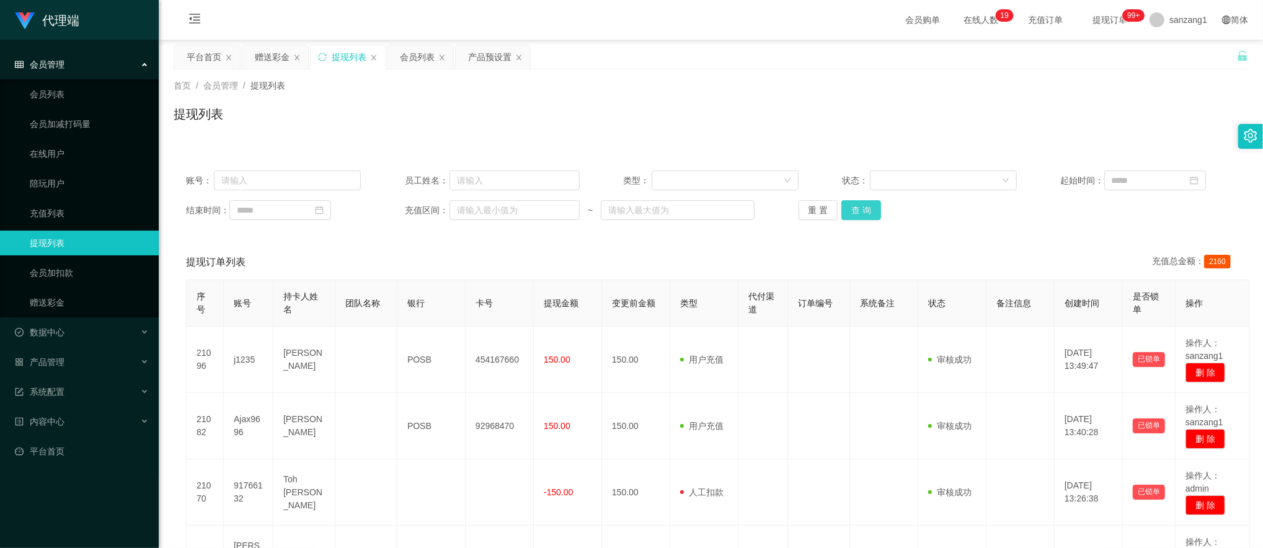
click at [861, 213] on button "查 询" at bounding box center [861, 210] width 40 height 20
click at [860, 213] on button "查 询" at bounding box center [861, 210] width 40 height 20
click at [851, 210] on button "查 询" at bounding box center [861, 210] width 40 height 20
click at [864, 210] on button "查 询" at bounding box center [861, 210] width 40 height 20
click at [853, 210] on button "查 询" at bounding box center [861, 210] width 40 height 20
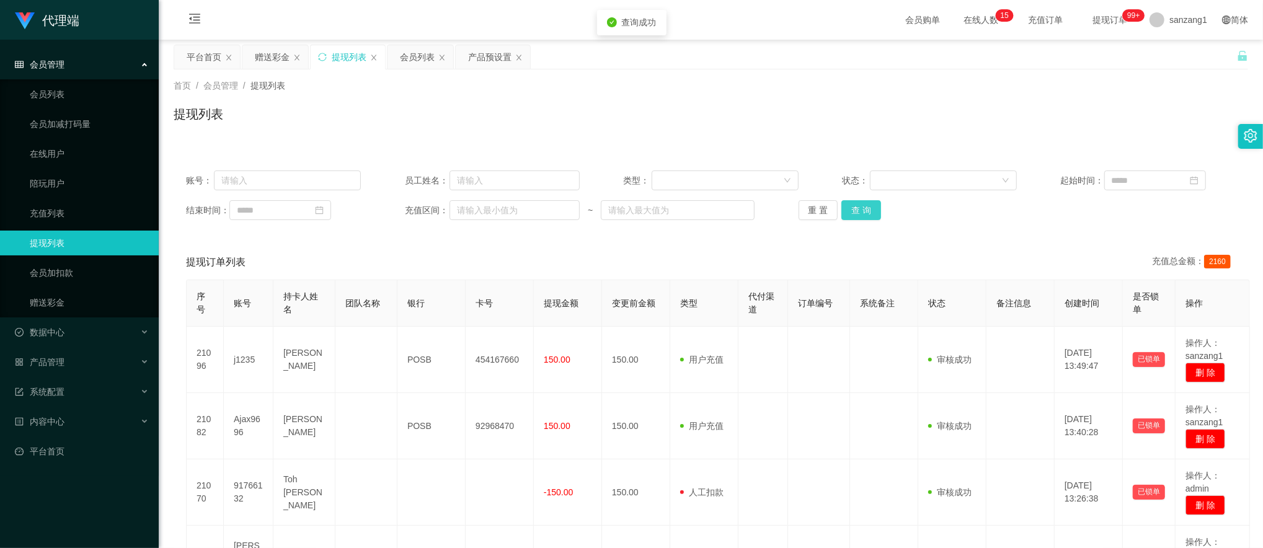
click at [854, 211] on button "查 询" at bounding box center [861, 210] width 40 height 20
click at [850, 209] on button "查 询" at bounding box center [861, 210] width 40 height 20
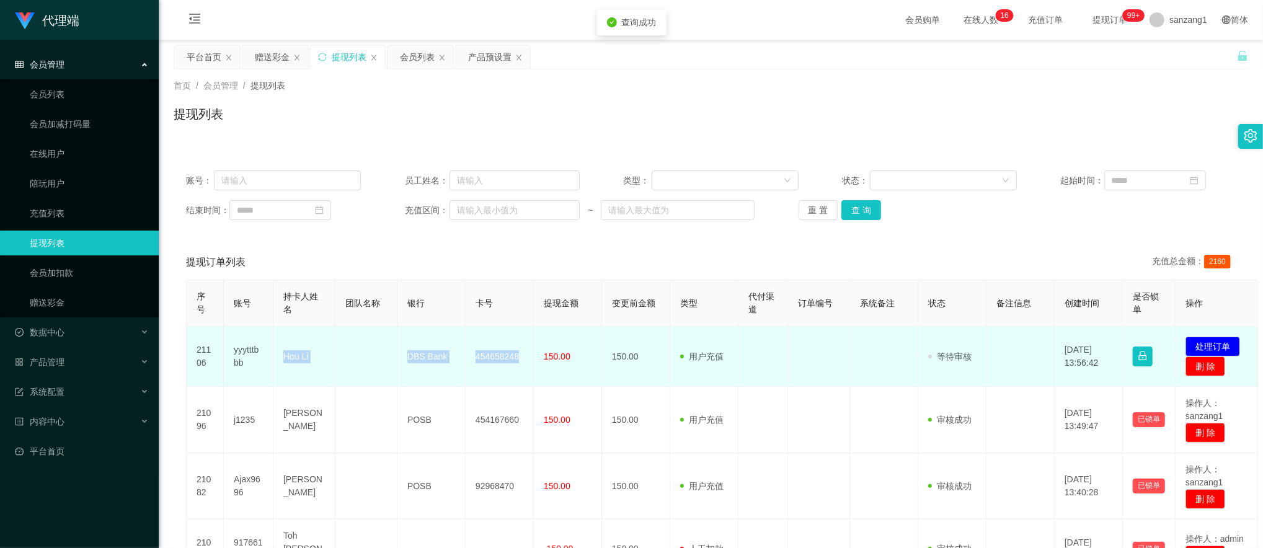
drag, startPoint x: 278, startPoint y: 355, endPoint x: 528, endPoint y: 346, distance: 250.0
click at [528, 346] on tr "21106 yyytttbbb Hou Li DBS Bank 454658248 150.00 150.00 用户充值 人工扣款 审核驳回 审核成功 等待审…" at bounding box center [722, 357] width 1071 height 60
copy tr "Hou Li DBS Bank 454658248"
click at [1225, 350] on button "处理订单" at bounding box center [1212, 347] width 55 height 20
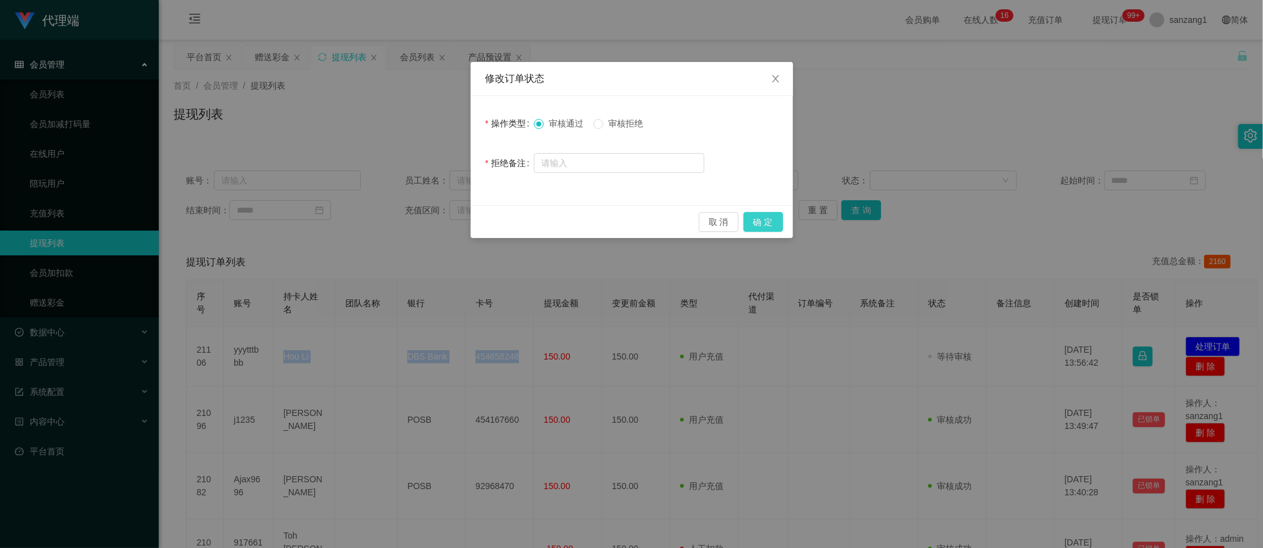
click at [774, 227] on button "确 定" at bounding box center [763, 222] width 40 height 20
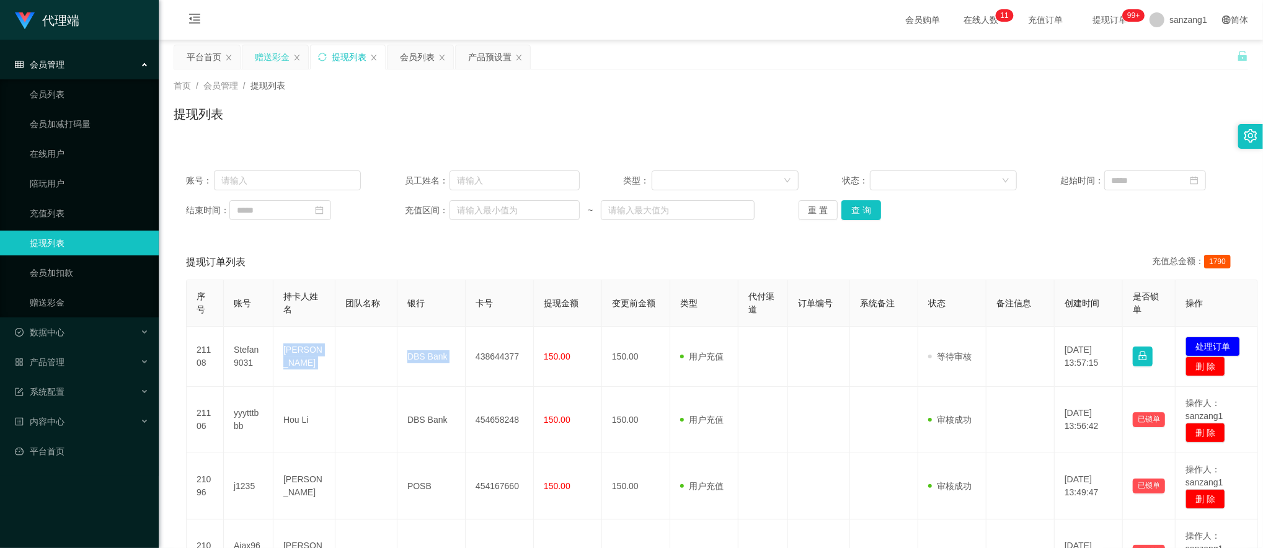
click at [281, 53] on div "赠送彩金" at bounding box center [272, 57] width 35 height 24
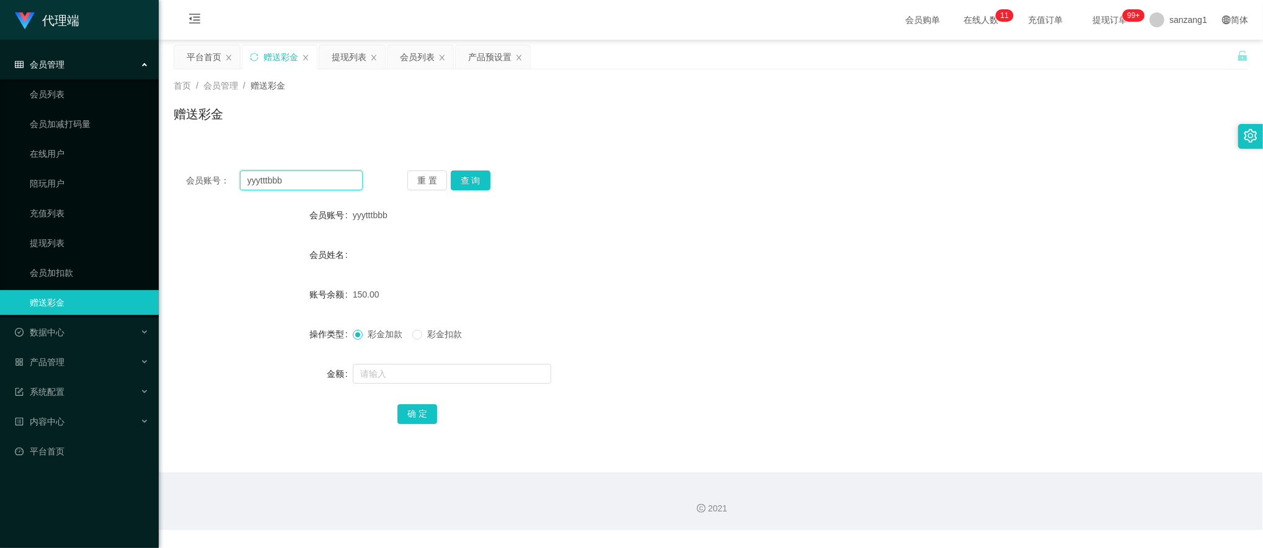
drag, startPoint x: 289, startPoint y: 187, endPoint x: 279, endPoint y: 172, distance: 17.4
click at [167, 170] on main "关闭左侧 关闭右侧 关闭其它 刷新页面 平台首页 赠送彩金 提现列表 会员列表 产品预设置 首页 / 会员管理 / 赠送彩金 / 赠送彩金 会员账号： yyy…" at bounding box center [711, 256] width 1104 height 433
paste input "83371311"
type input "83371311"
click at [493, 177] on div "重 置 查 询" at bounding box center [495, 180] width 177 height 20
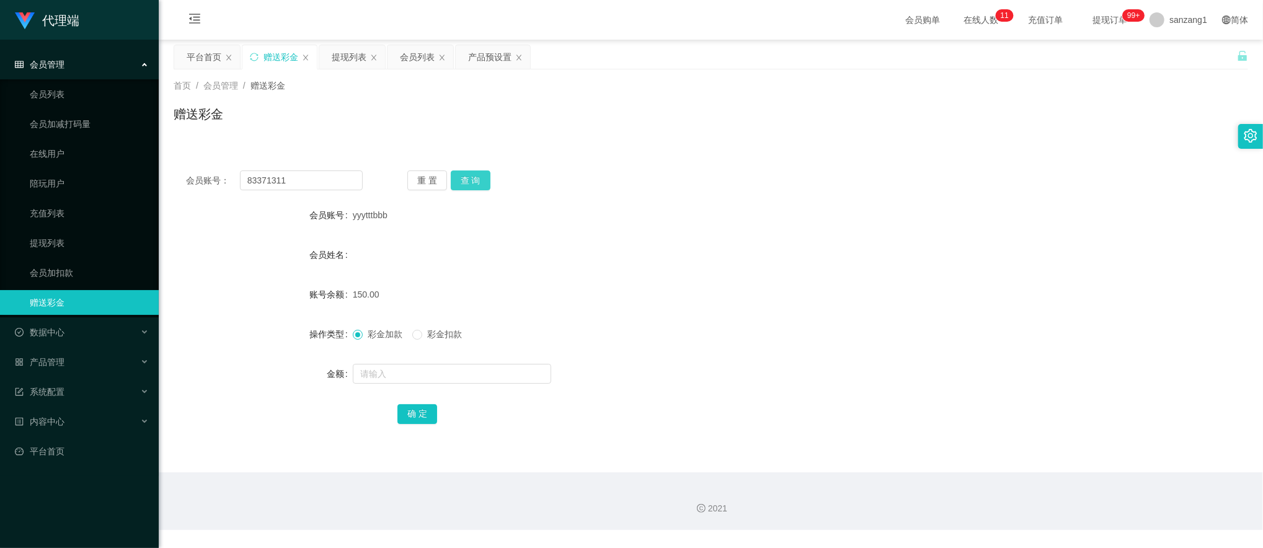
click at [479, 179] on button "查 询" at bounding box center [471, 180] width 40 height 20
click at [388, 374] on input "text" at bounding box center [452, 374] width 198 height 20
type input "100"
click at [407, 414] on button "确 定" at bounding box center [417, 414] width 40 height 20
click at [356, 60] on div "提现列表" at bounding box center [349, 57] width 35 height 24
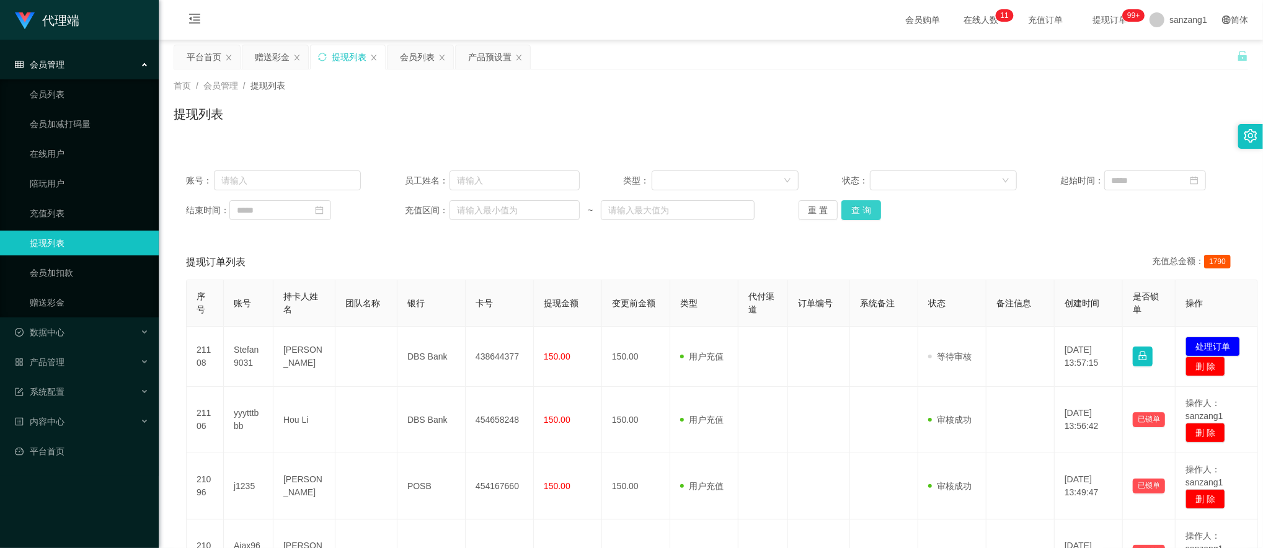
click at [855, 208] on button "查 询" at bounding box center [861, 210] width 40 height 20
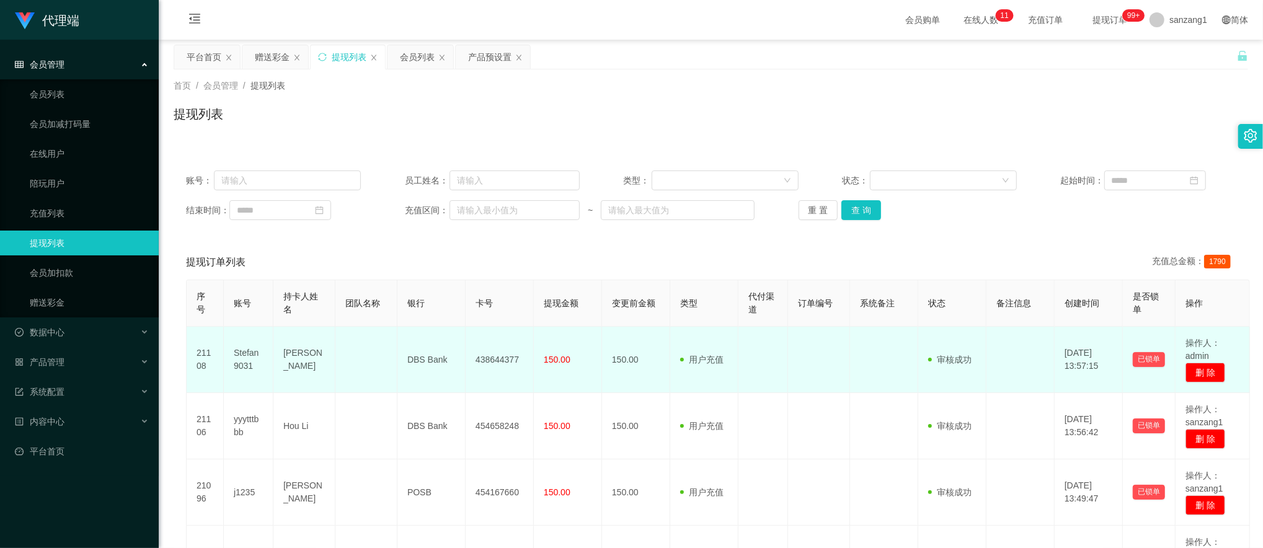
click at [239, 361] on td "Stefan9031" at bounding box center [249, 360] width 50 height 66
copy td "Stefan9031"
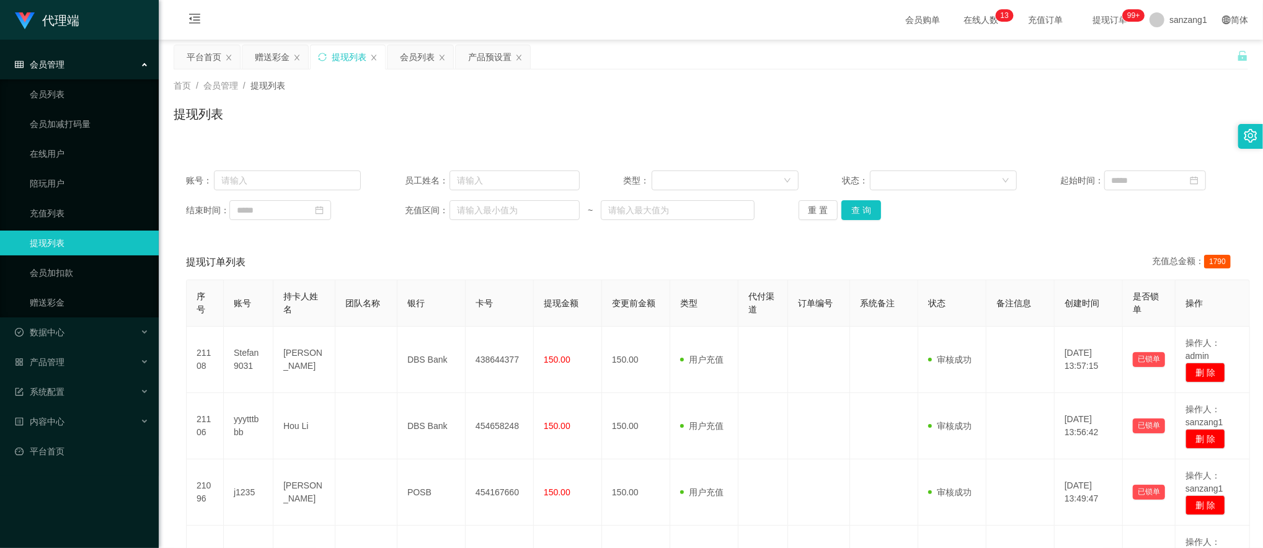
click at [730, 130] on div "提现列表" at bounding box center [711, 119] width 1074 height 29
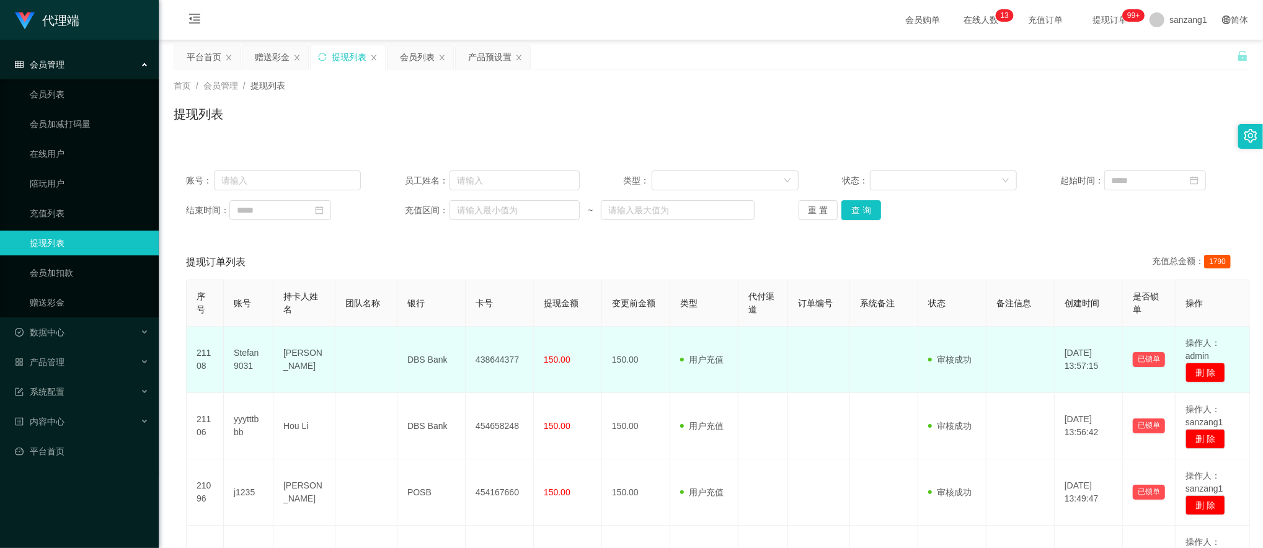
click at [244, 357] on td "Stefan9031" at bounding box center [249, 360] width 50 height 66
copy td "Stefan9031"
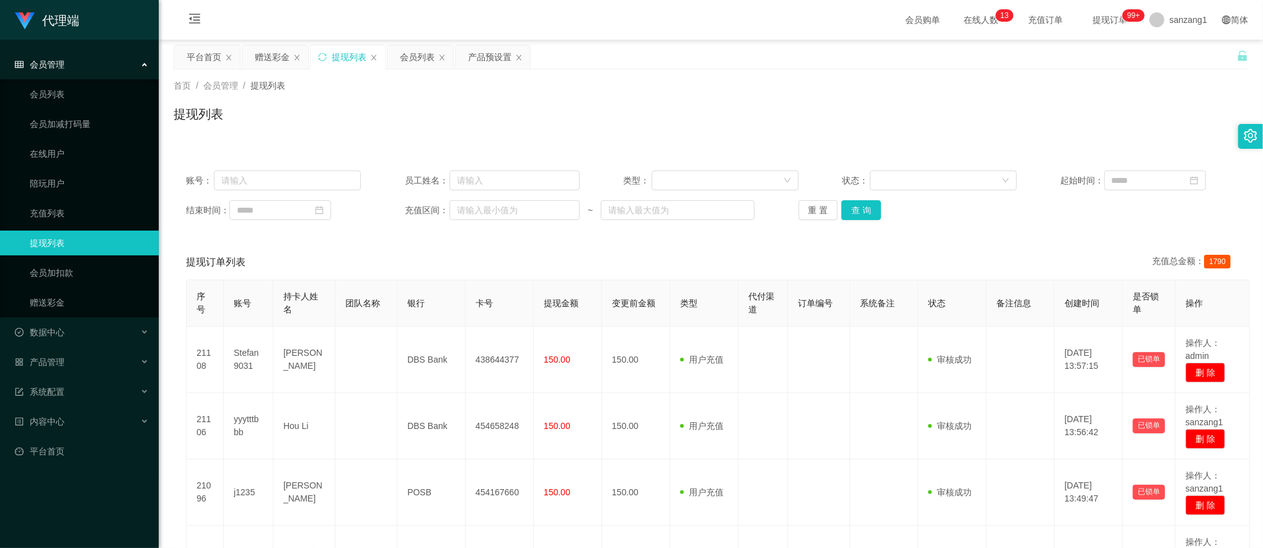
click at [725, 169] on div "账号： 员工姓名： 类型： 状态： 起始时间： 结束时间： 充值区间： ~ 重 置 查 询" at bounding box center [711, 195] width 1074 height 74
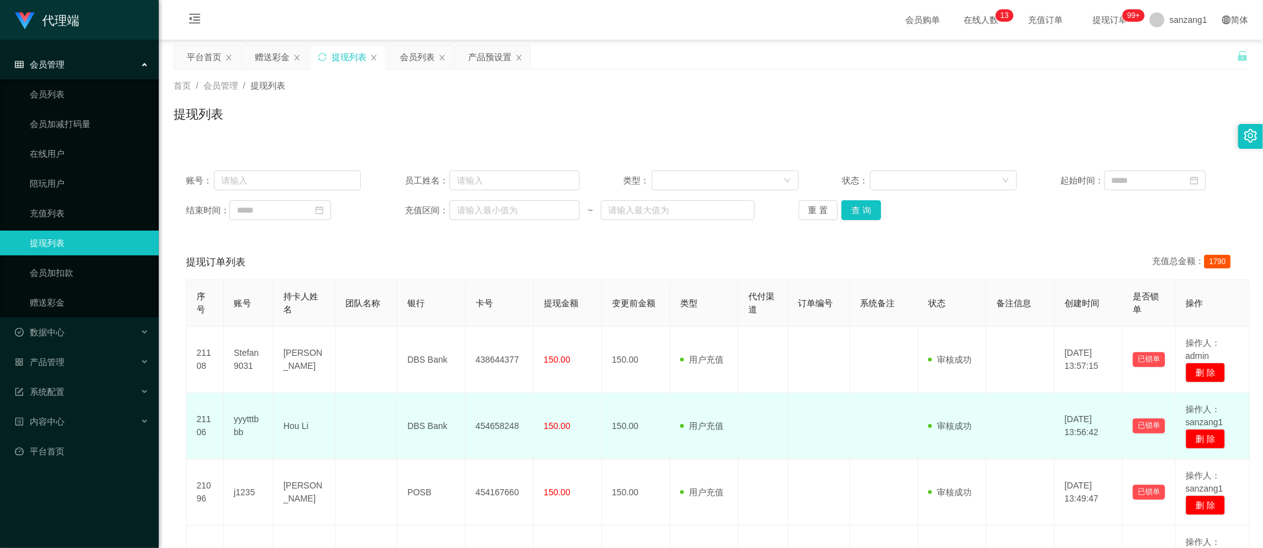
click at [241, 427] on td "yyytttbbb" at bounding box center [249, 426] width 50 height 66
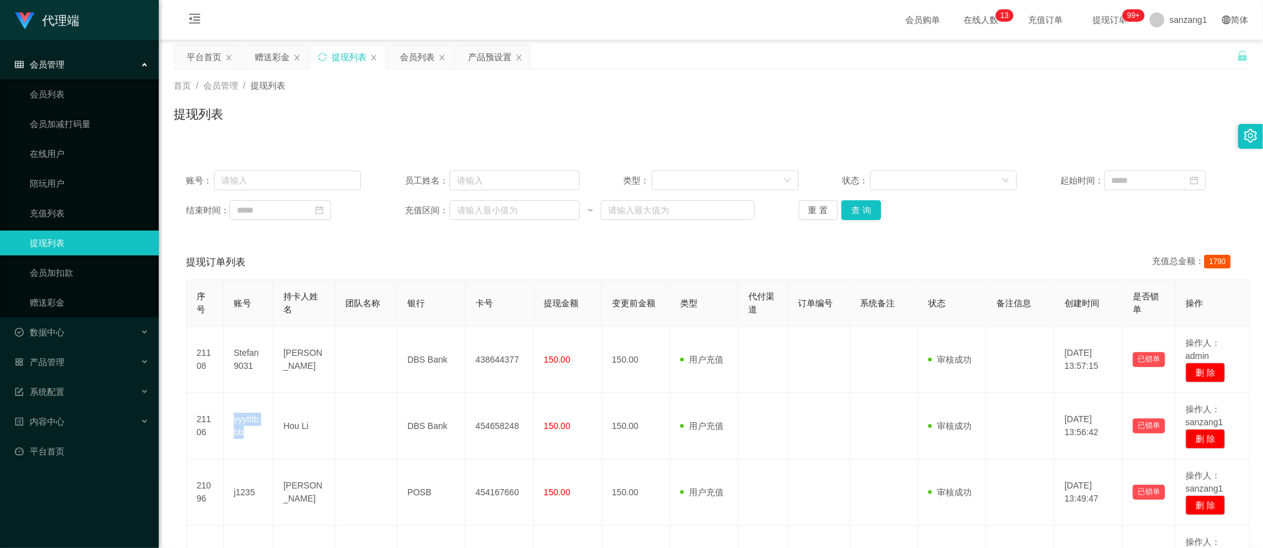
copy td "yyytttbbb"
click at [485, 125] on div "提现列表" at bounding box center [711, 119] width 1074 height 29
click at [288, 51] on div "赠送彩金" at bounding box center [272, 57] width 35 height 24
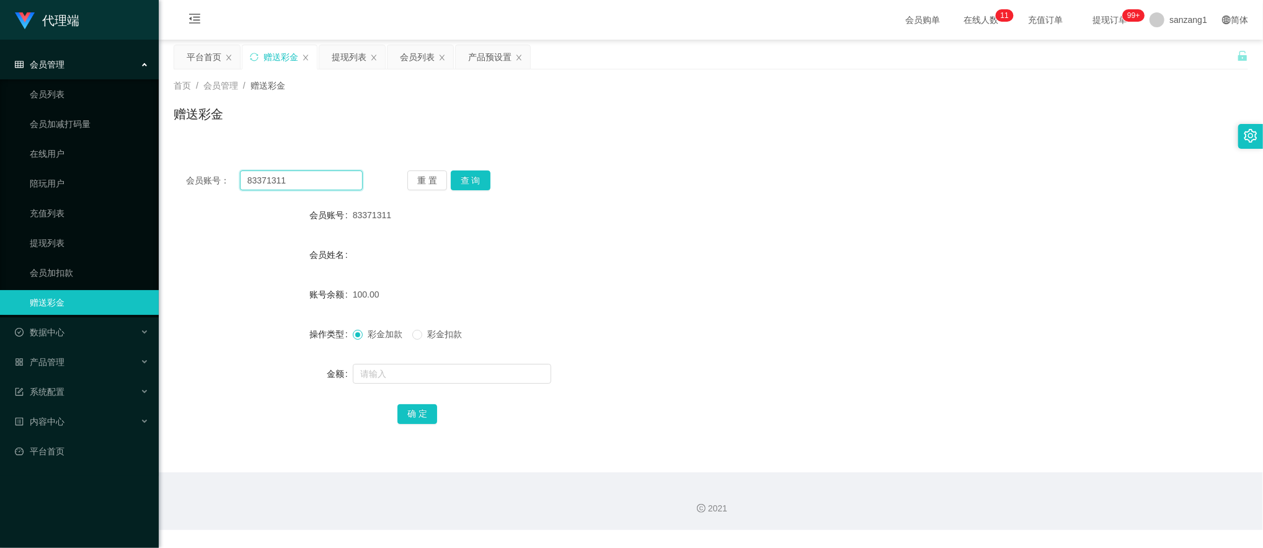
drag, startPoint x: 285, startPoint y: 180, endPoint x: 211, endPoint y: 156, distance: 77.4
click at [126, 159] on section "代理端 会员管理 会员列表 会员加减打码量 在线用户 陪玩用户 充值列表 提现列表 会员加扣款 赠送彩金 数据中心 产品管理 注单管理 产品列表 产品预设置 …" at bounding box center [631, 265] width 1263 height 530
paste input "qxj112233"
type input "qxj112233"
click at [462, 180] on button "查 询" at bounding box center [471, 180] width 40 height 20
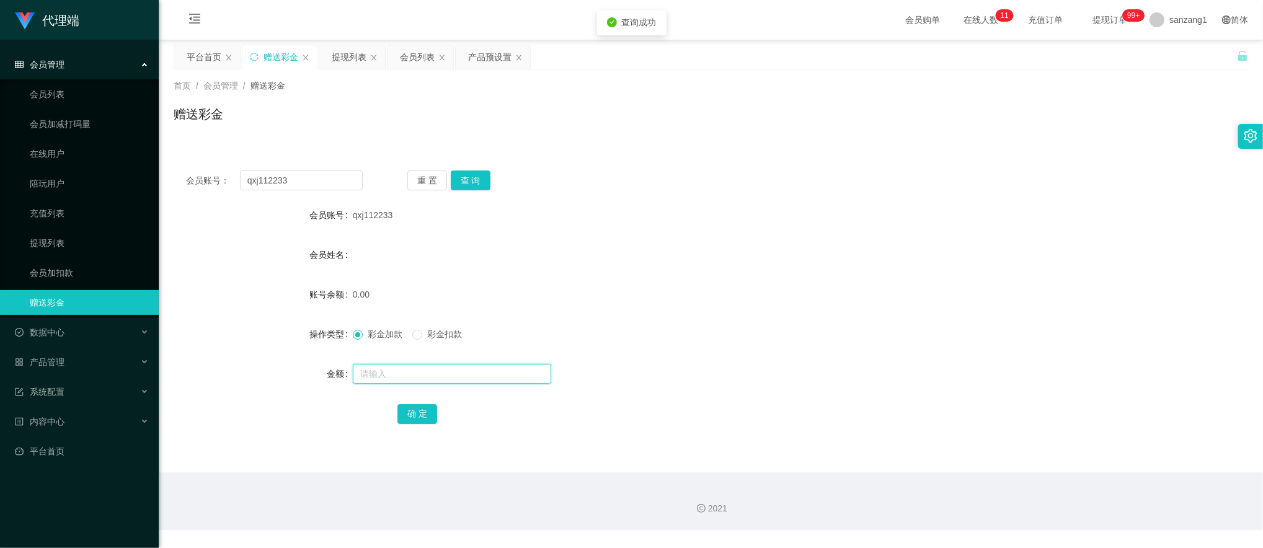
click at [361, 374] on input "text" at bounding box center [452, 374] width 198 height 20
type input "100"
click at [420, 417] on button "确 定" at bounding box center [417, 414] width 40 height 20
click at [493, 52] on div "产品预设置" at bounding box center [489, 57] width 43 height 24
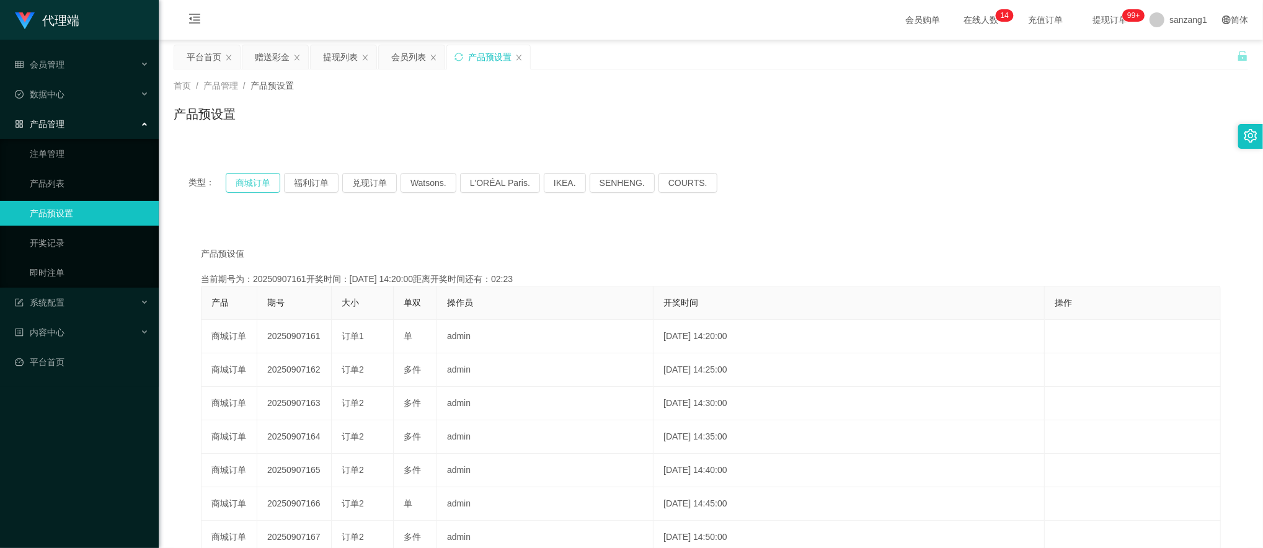
click at [248, 182] on button "商城订单" at bounding box center [253, 183] width 55 height 20
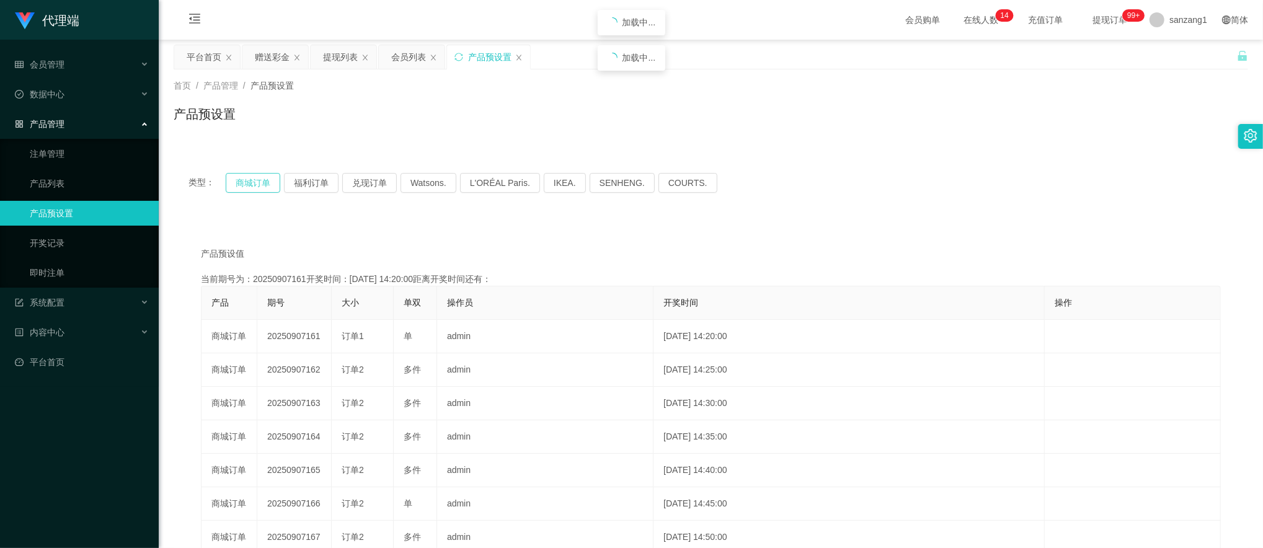
click at [248, 182] on button "商城订单" at bounding box center [253, 183] width 55 height 20
click at [265, 185] on button "商城订单" at bounding box center [253, 183] width 55 height 20
click at [278, 58] on div "赠送彩金" at bounding box center [272, 57] width 35 height 24
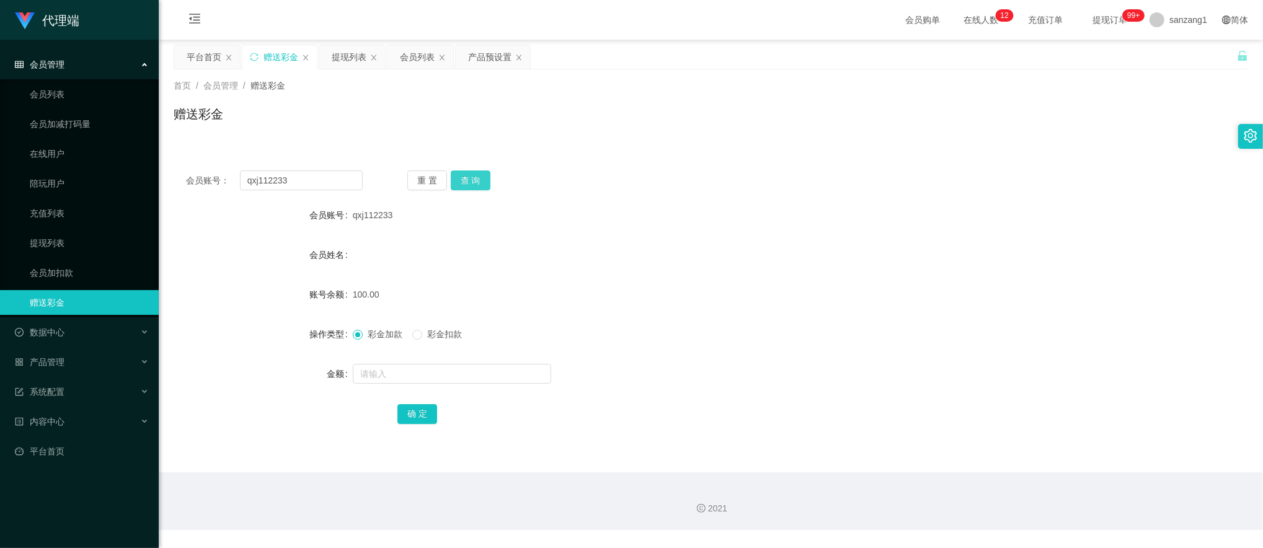
click at [482, 183] on button "查 询" at bounding box center [471, 180] width 40 height 20
click at [363, 45] on div "提现列表" at bounding box center [349, 57] width 35 height 24
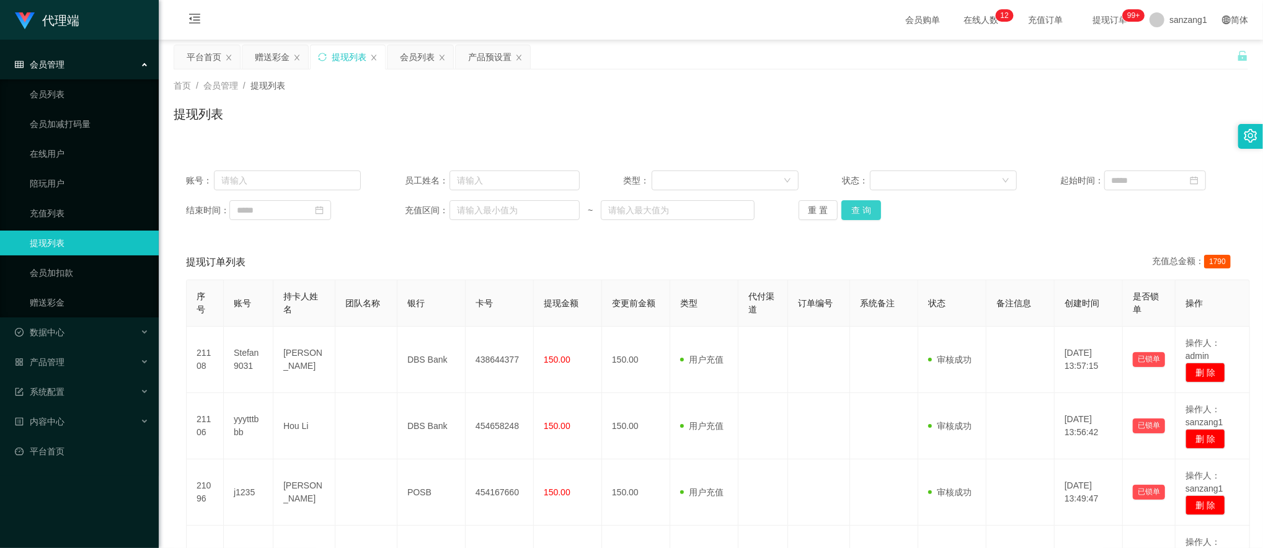
click at [848, 218] on button "查 询" at bounding box center [861, 210] width 40 height 20
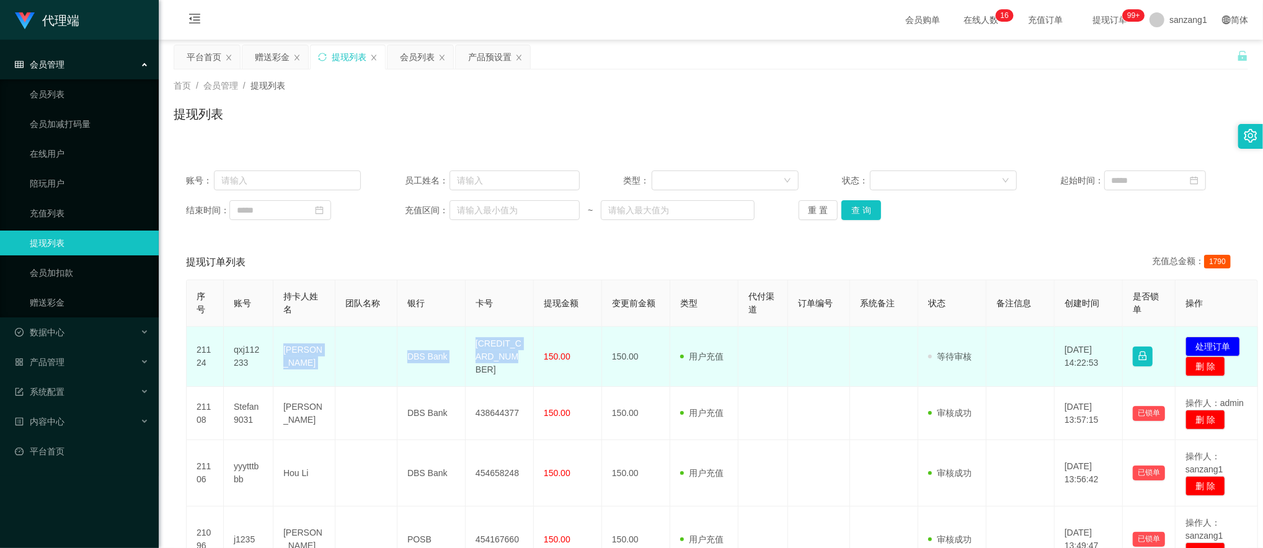
drag, startPoint x: 273, startPoint y: 343, endPoint x: 514, endPoint y: 360, distance: 241.1
click at [514, 360] on tr "21124 qxj112233 Qiu xue jian DBS Bank 4628450859278112 150.00 150.00 用户充值 人工扣款 …" at bounding box center [722, 357] width 1071 height 60
copy tr "Qiu xue jian DBS Bank [CREDIT_CARD_NUMBER]"
click at [1216, 346] on button "处理订单" at bounding box center [1212, 347] width 55 height 20
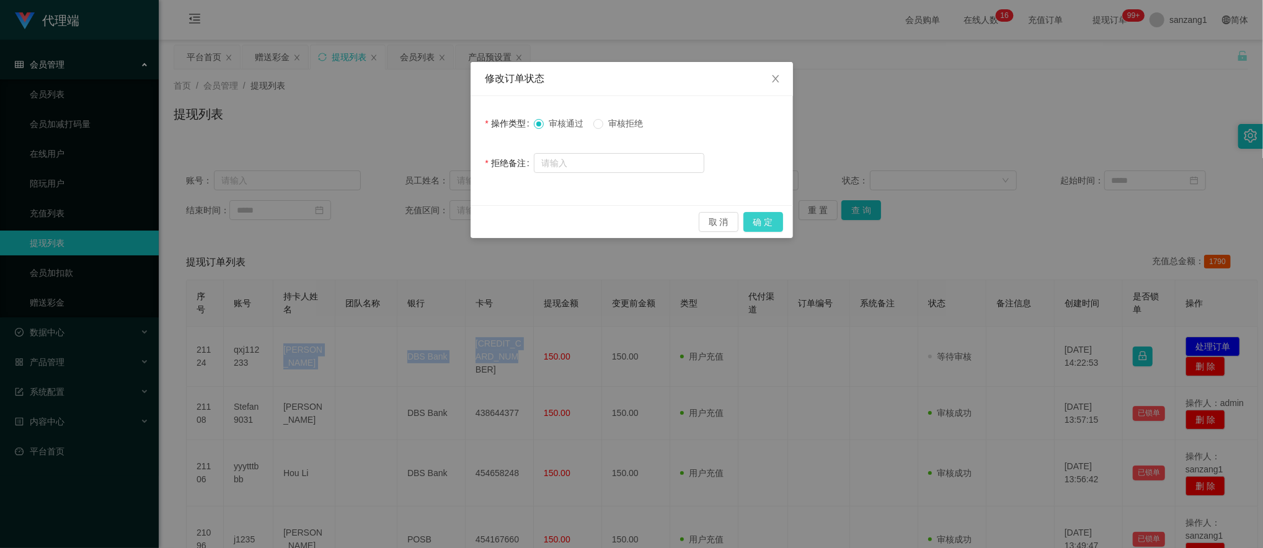
click at [766, 221] on button "确 定" at bounding box center [763, 222] width 40 height 20
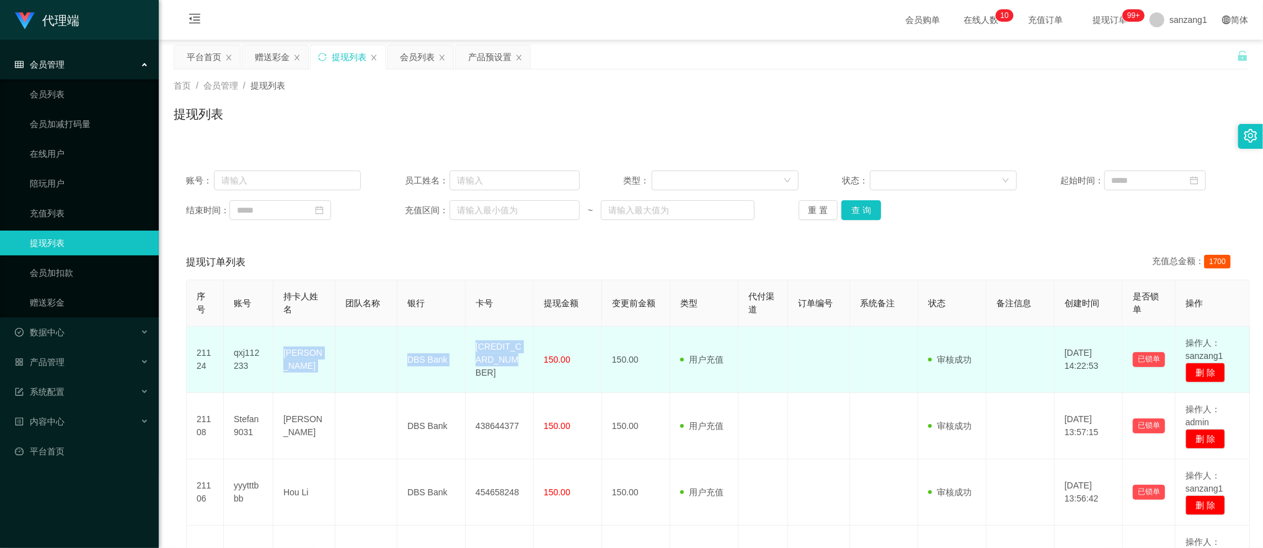
click at [333, 373] on td "[PERSON_NAME]" at bounding box center [304, 360] width 62 height 66
drag, startPoint x: 279, startPoint y: 352, endPoint x: 516, endPoint y: 363, distance: 237.7
click at [516, 363] on tr "21124 qxj112233 Qiu xue jian DBS Bank 4628450859278112 150.00 150.00 用户充值 人工扣款 …" at bounding box center [718, 360] width 1063 height 66
drag, startPoint x: 516, startPoint y: 363, endPoint x: 475, endPoint y: 368, distance: 41.8
click at [475, 368] on td "[CREDIT_CARD_NUMBER]" at bounding box center [500, 360] width 68 height 66
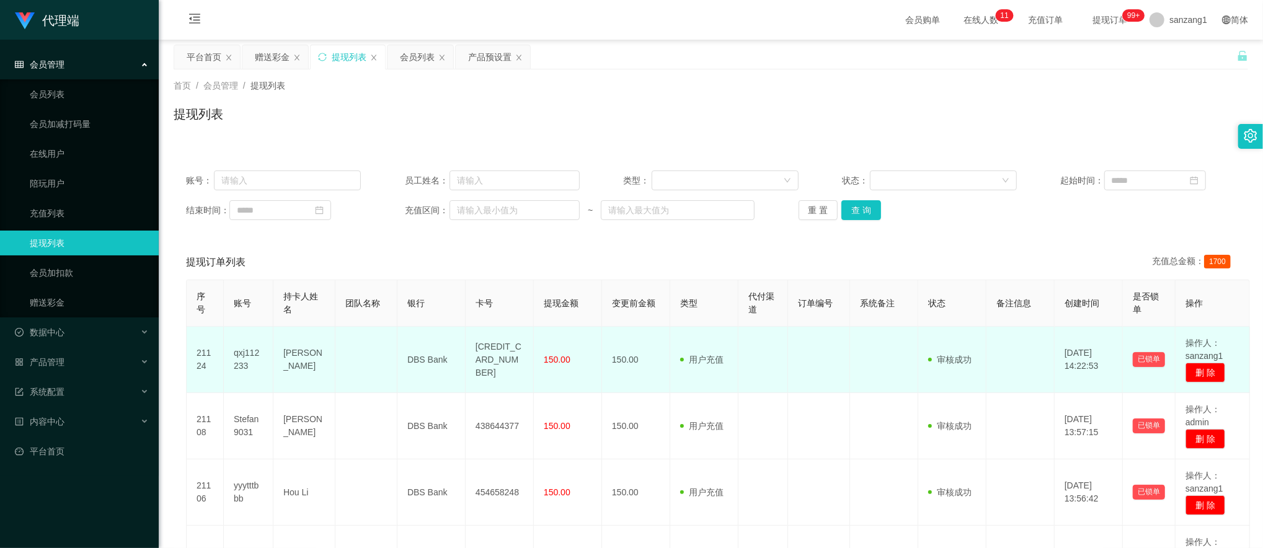
click at [486, 358] on td "[CREDIT_CARD_NUMBER]" at bounding box center [500, 360] width 68 height 66
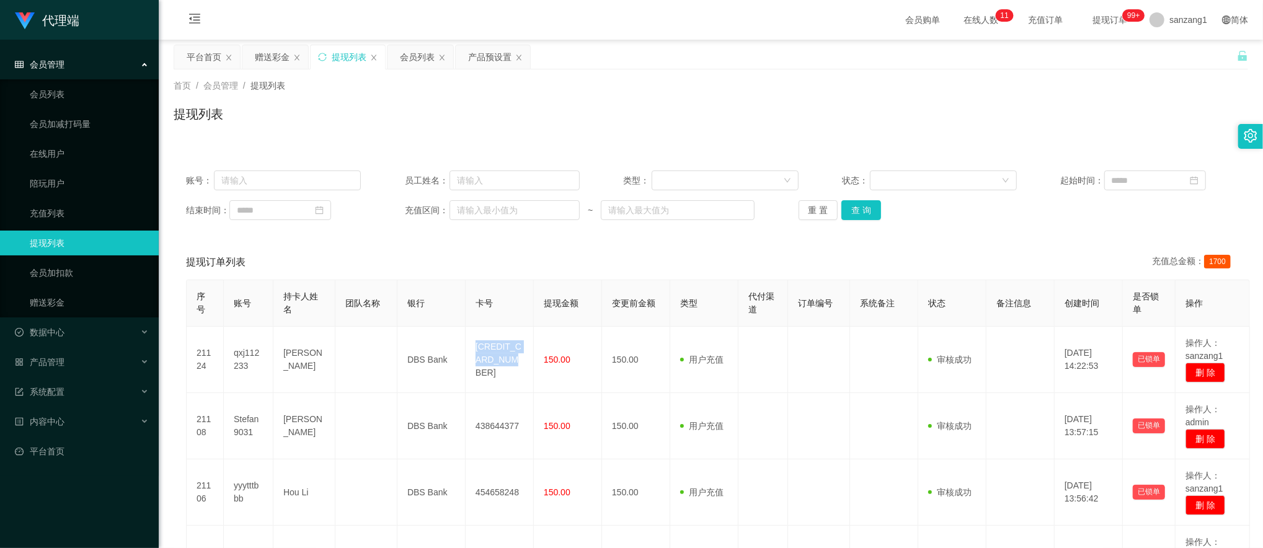
copy td "[CREDIT_CARD_NUMBER]"
click at [503, 266] on div "提现订单列表 充值总金额： 1700" at bounding box center [710, 262] width 1049 height 35
